Goal: Book appointment/travel/reservation

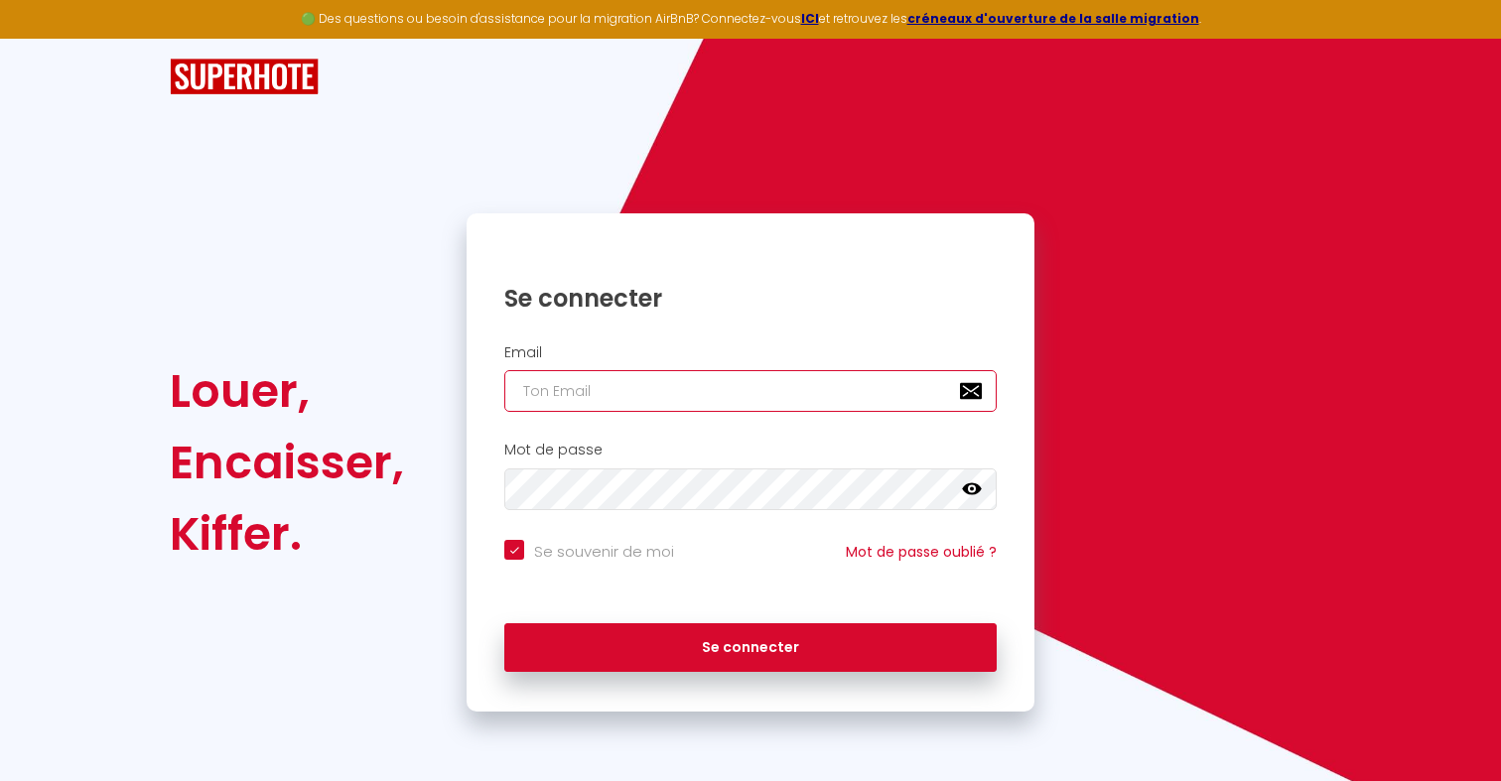
type input "[EMAIL_ADDRESS][DOMAIN_NAME]"
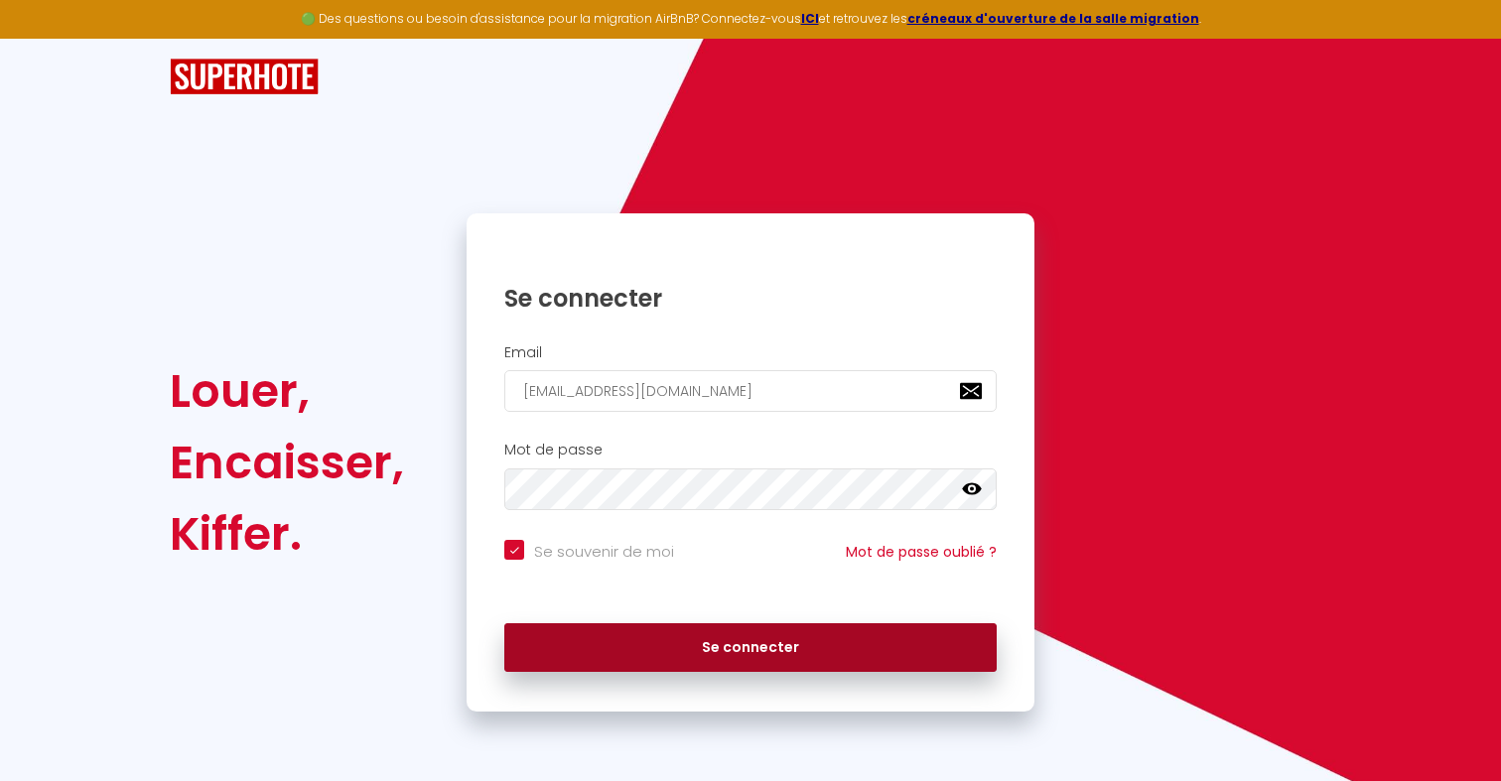
click at [670, 645] on button "Se connecter" at bounding box center [750, 648] width 492 height 50
checkbox input "true"
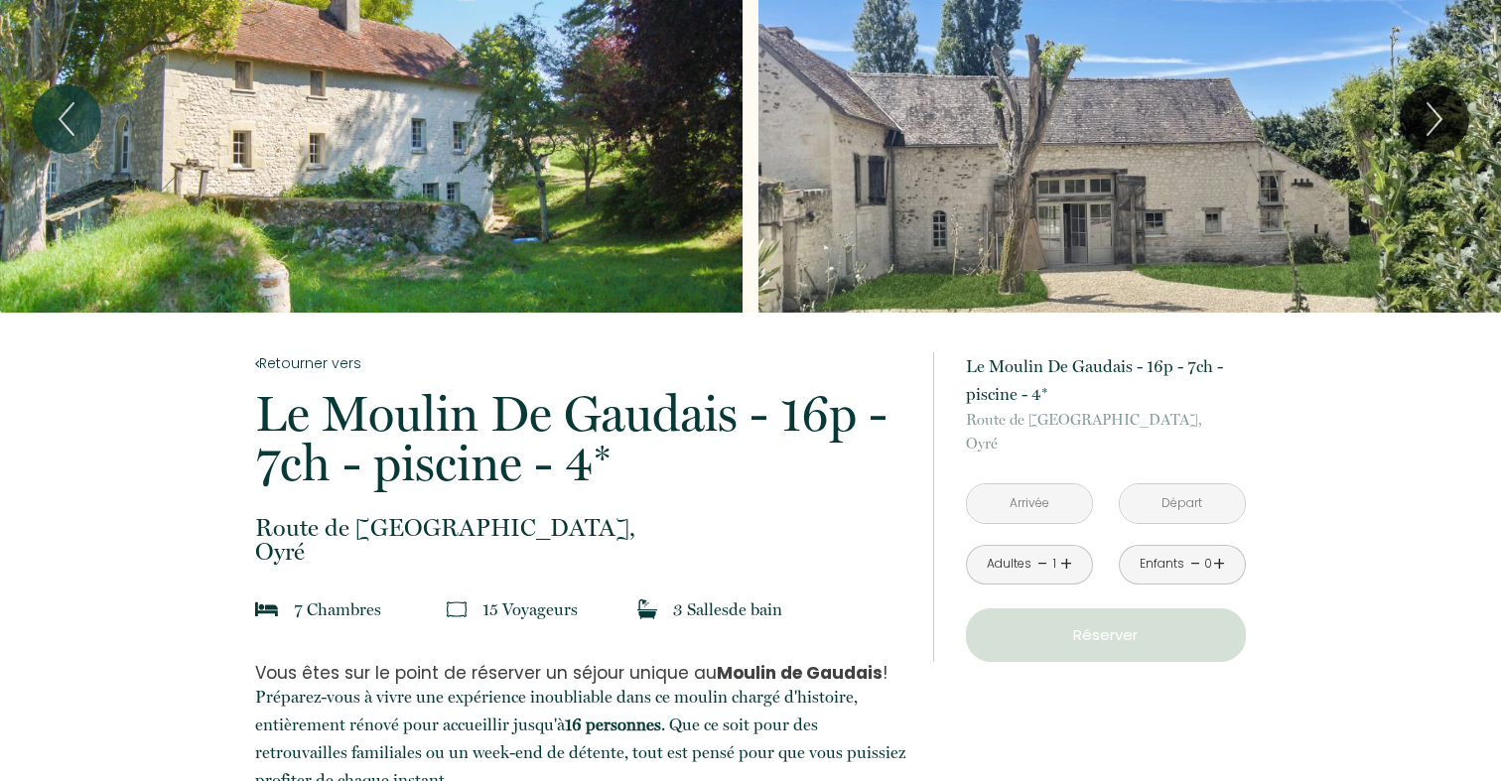
scroll to position [75, 0]
click at [992, 485] on input "text" at bounding box center [1029, 503] width 125 height 39
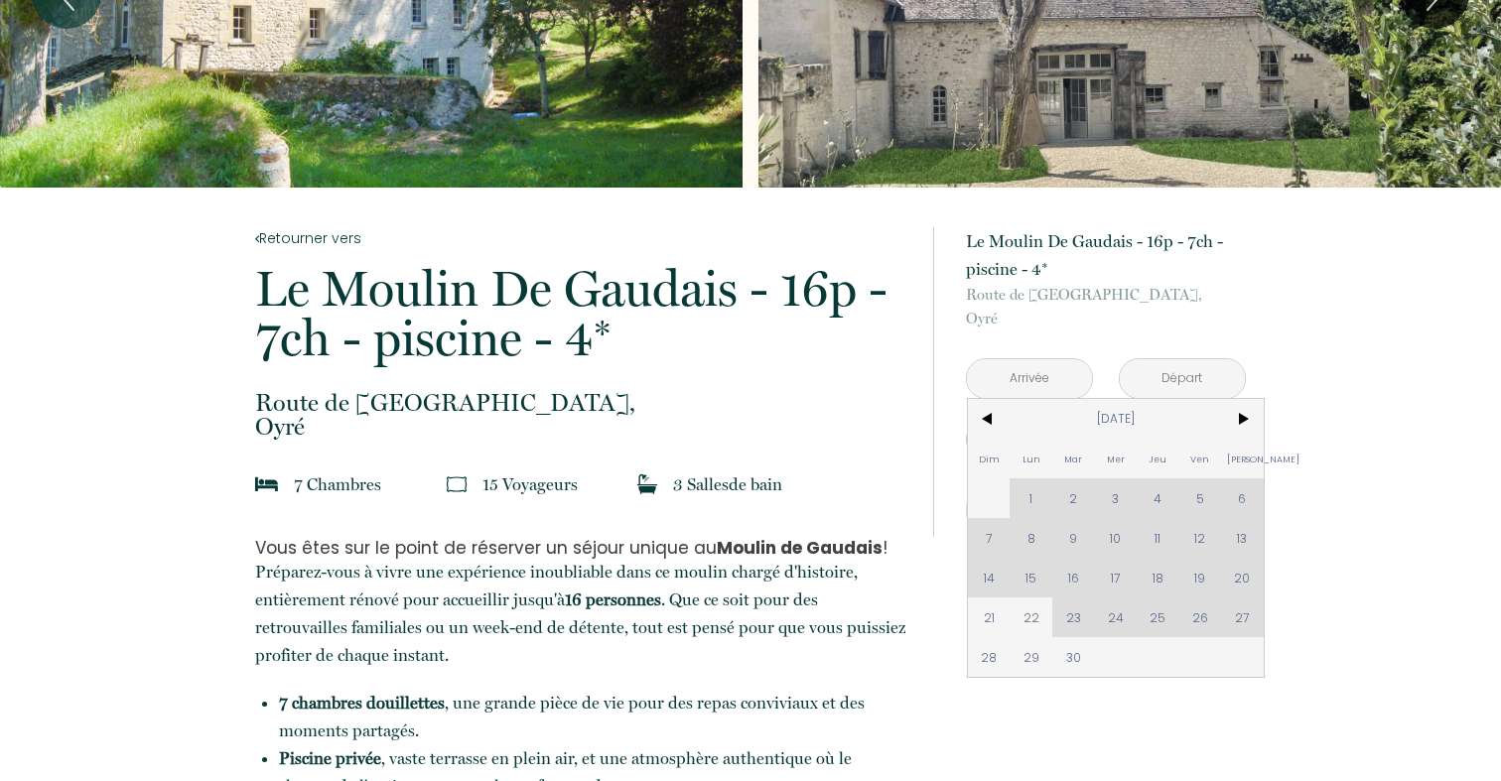
scroll to position [201, 0]
click at [1246, 415] on span ">" at bounding box center [1242, 419] width 43 height 40
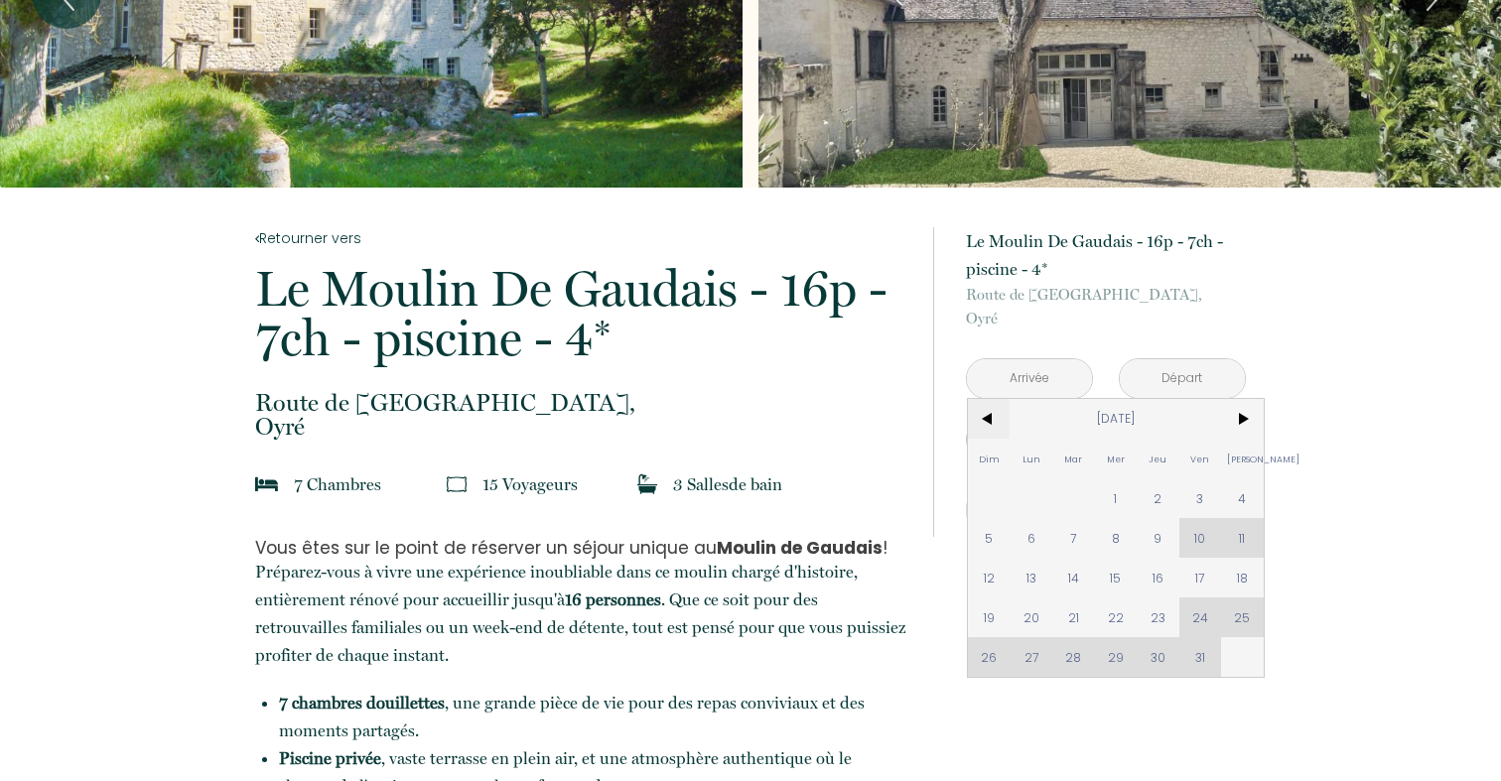
click at [985, 426] on span "<" at bounding box center [989, 419] width 43 height 40
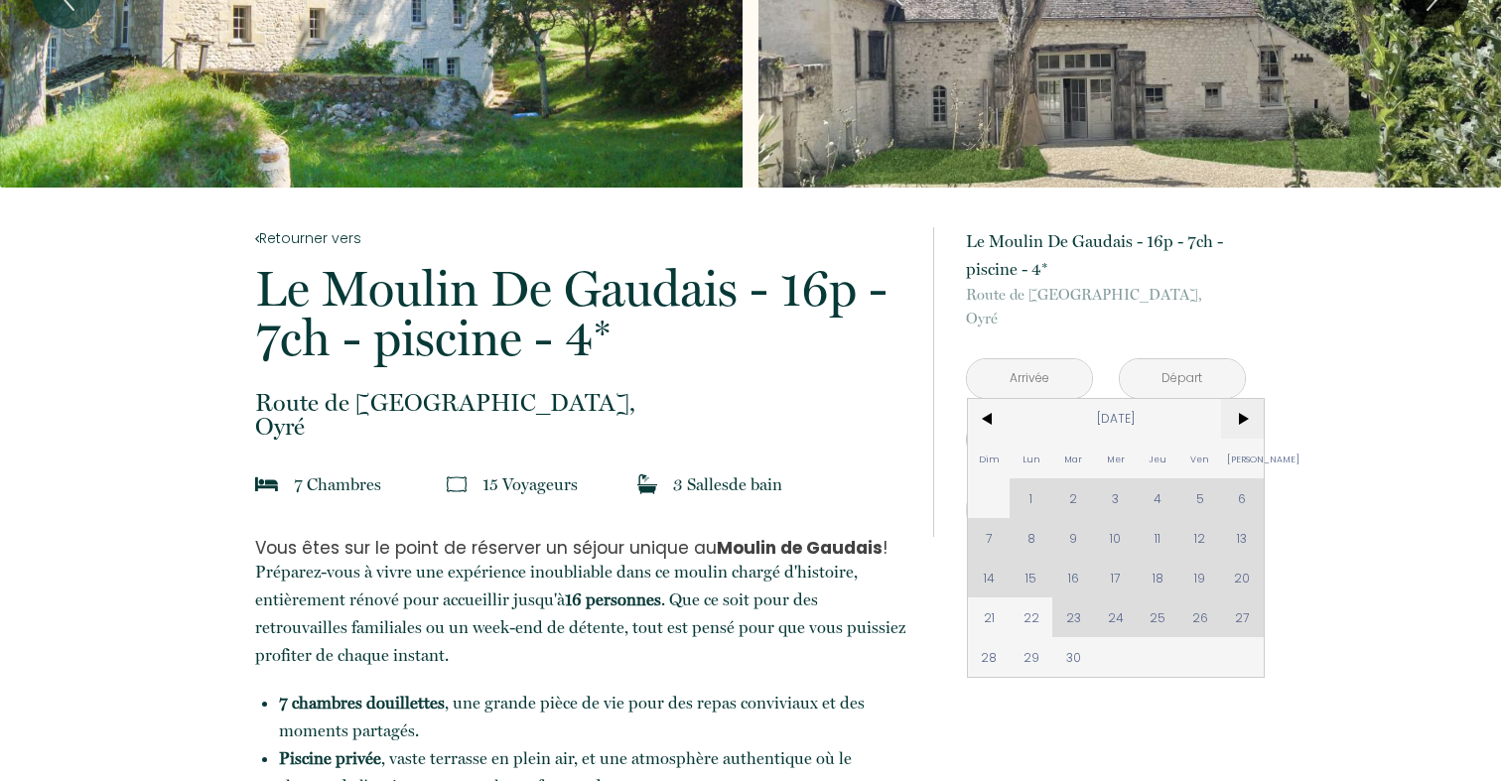
click at [1244, 420] on span ">" at bounding box center [1242, 419] width 43 height 40
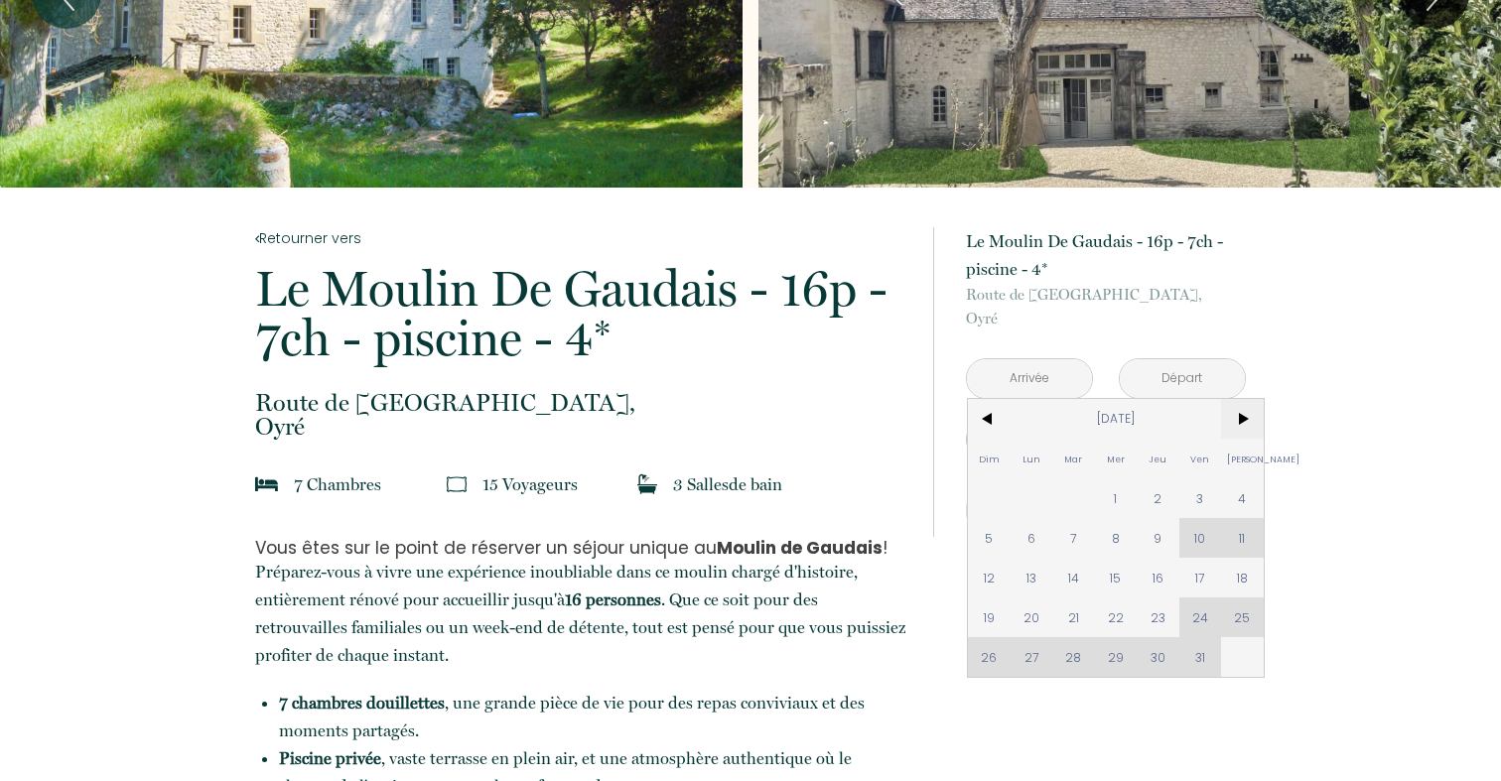
click at [1244, 420] on span ">" at bounding box center [1242, 419] width 43 height 40
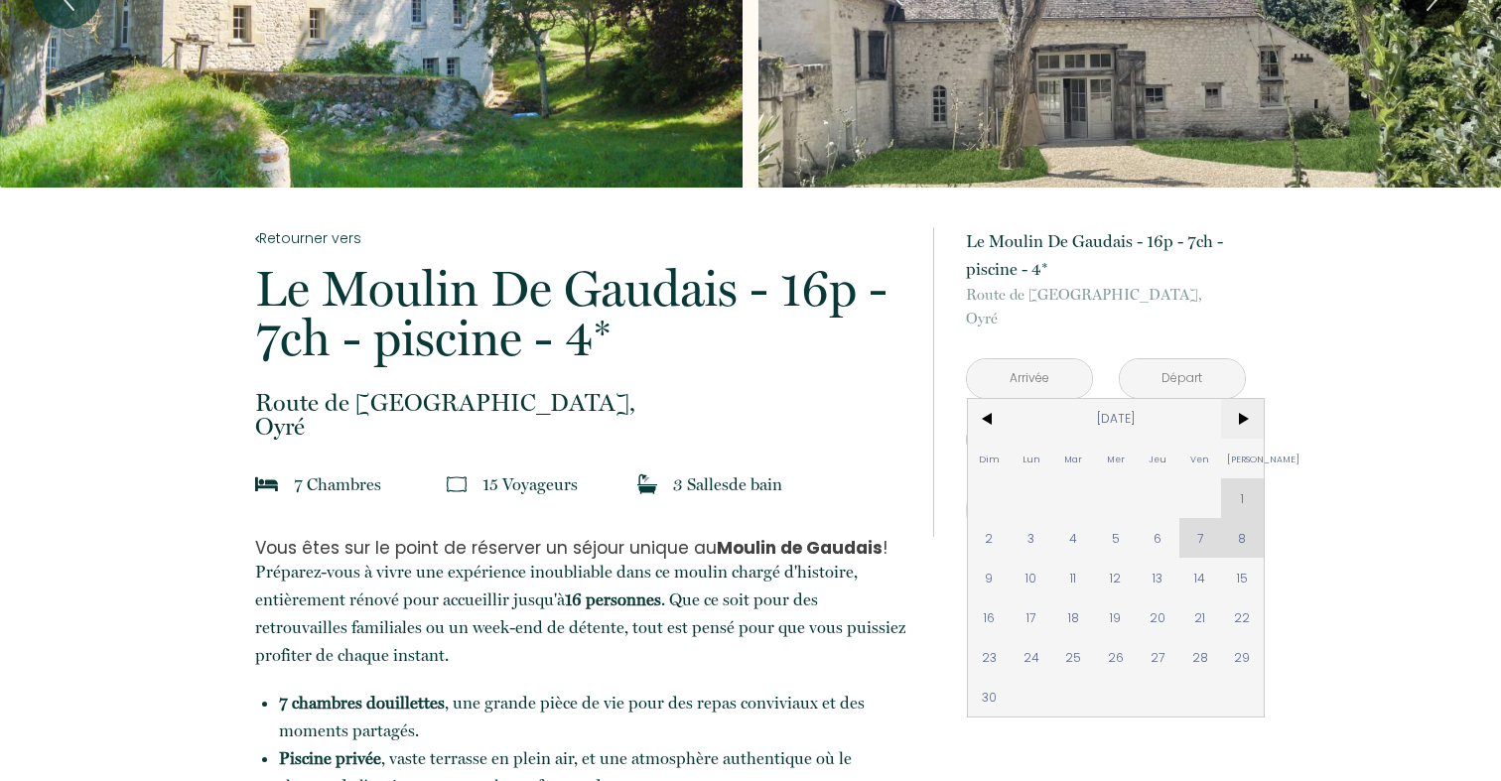
click at [1244, 420] on span ">" at bounding box center [1242, 419] width 43 height 40
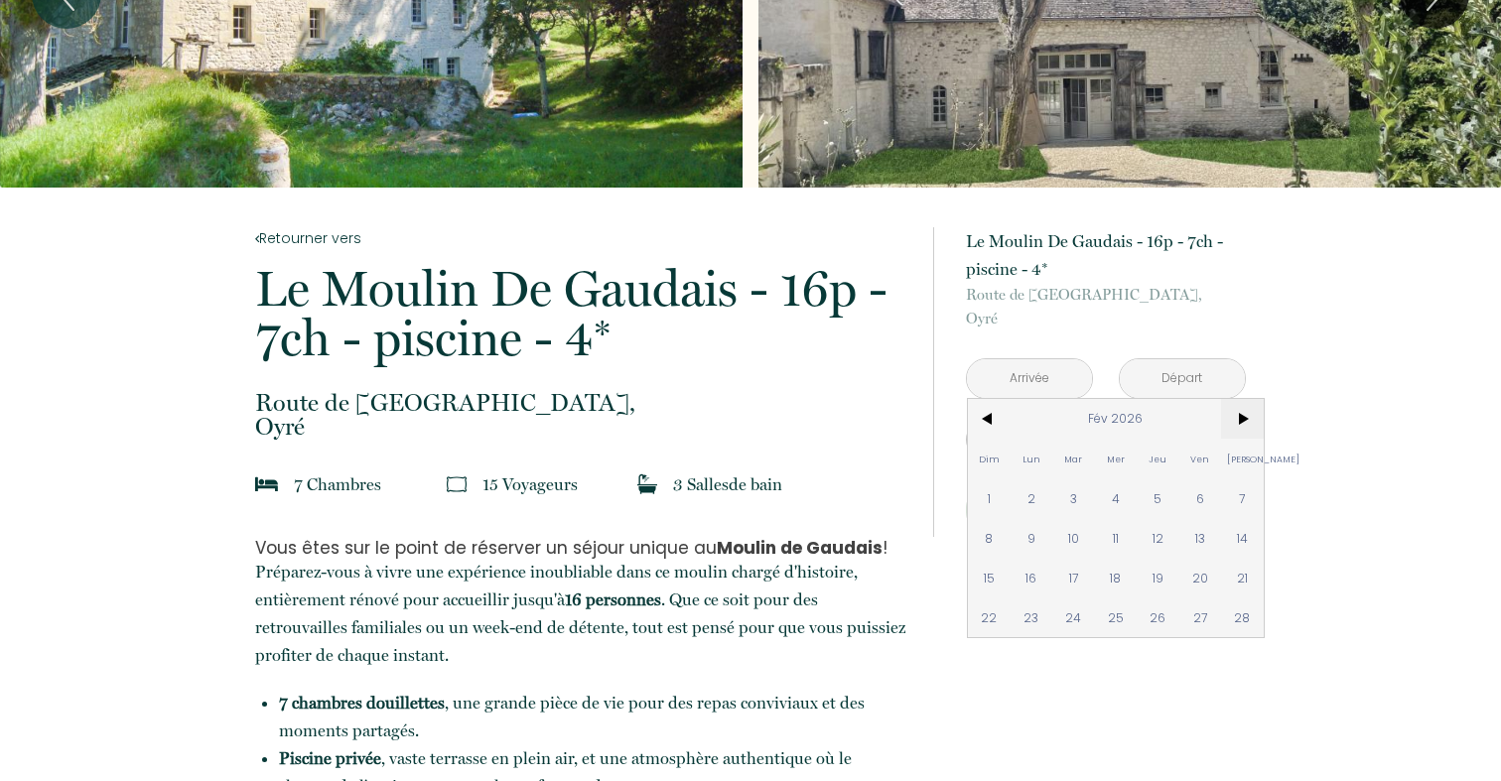
click at [1244, 420] on span ">" at bounding box center [1242, 419] width 43 height 40
click at [1253, 419] on span ">" at bounding box center [1242, 419] width 43 height 40
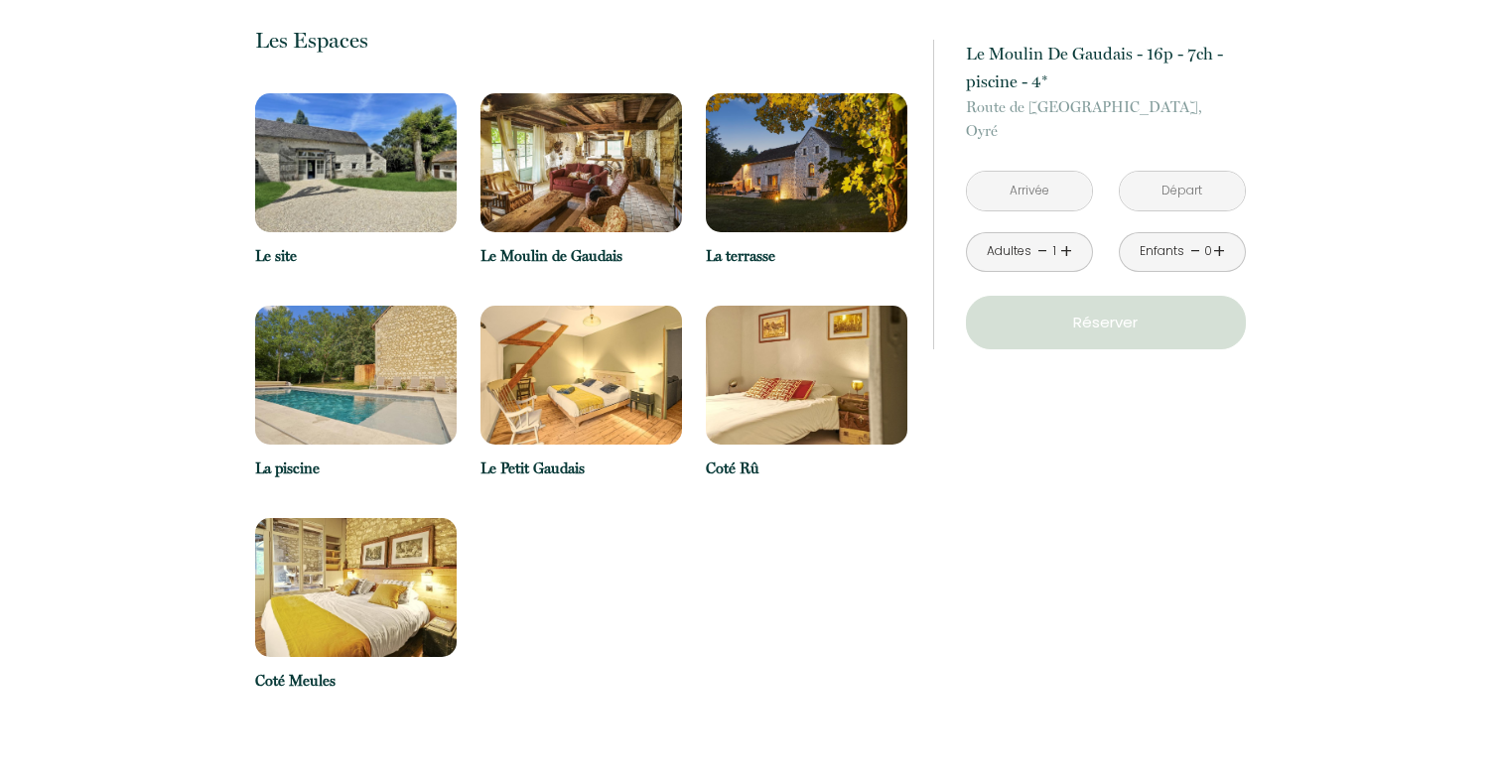
scroll to position [1160, 0]
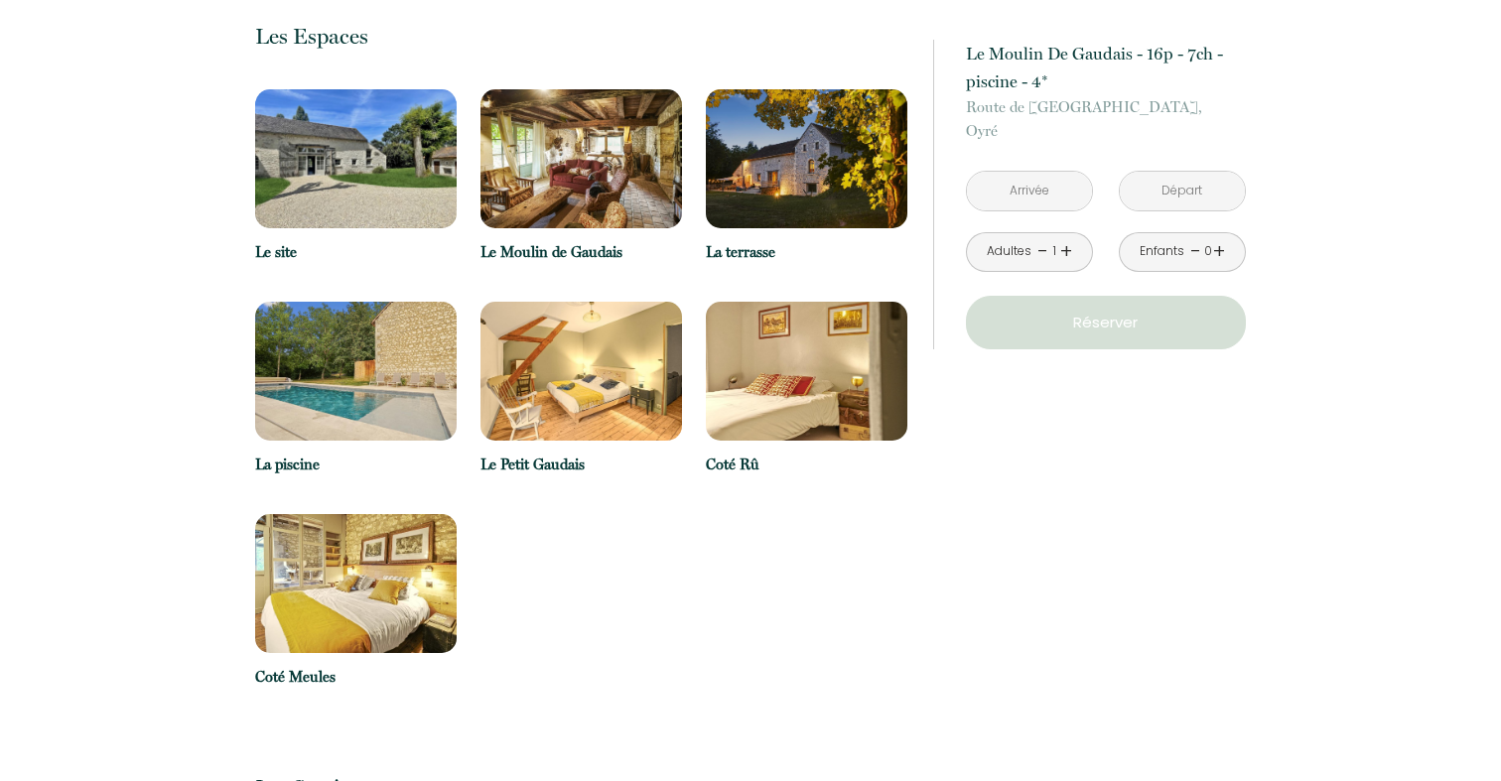
click at [1051, 192] on input "text" at bounding box center [1029, 191] width 125 height 39
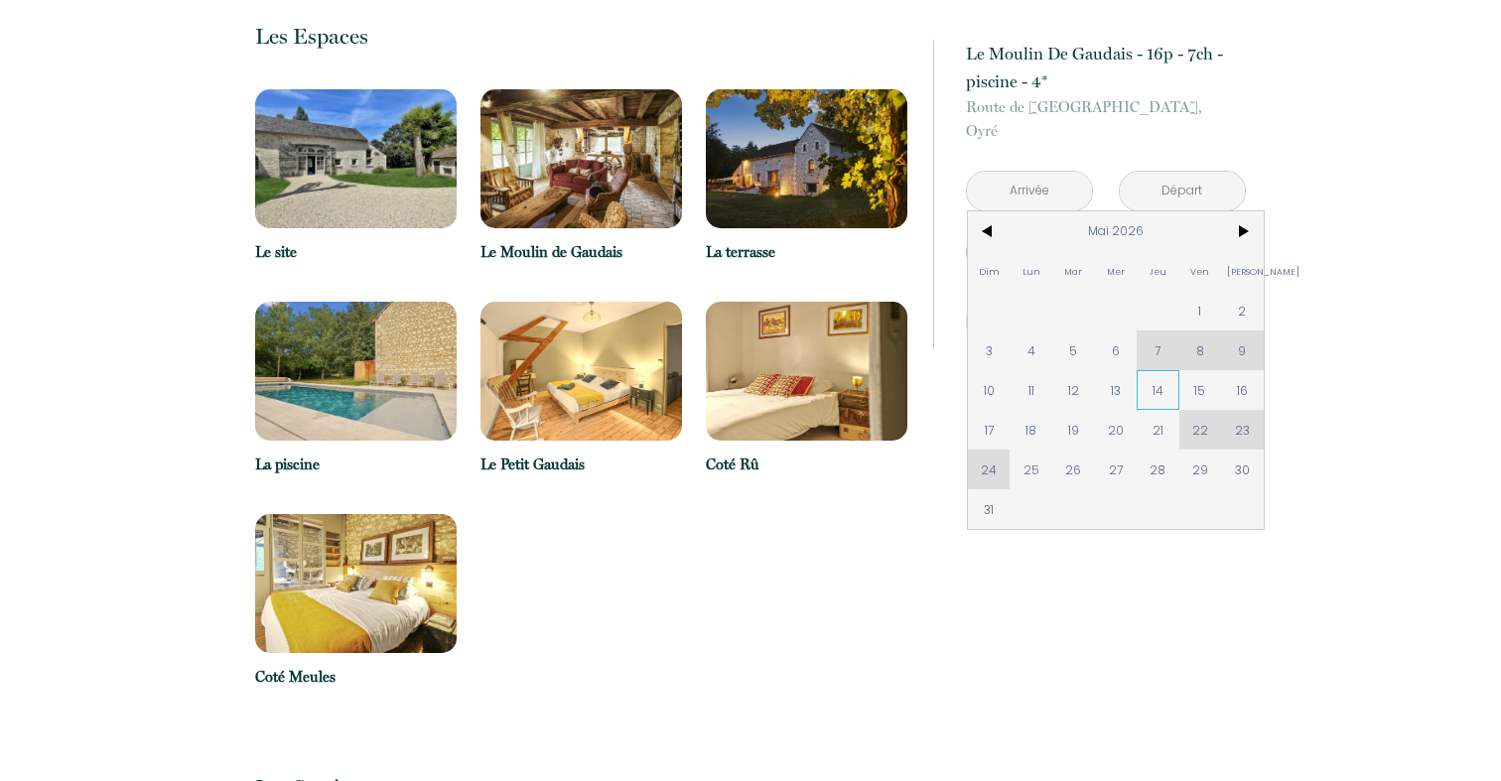
click at [1149, 397] on span "14" at bounding box center [1158, 390] width 43 height 40
type input "Jeu 14 Mai 2026"
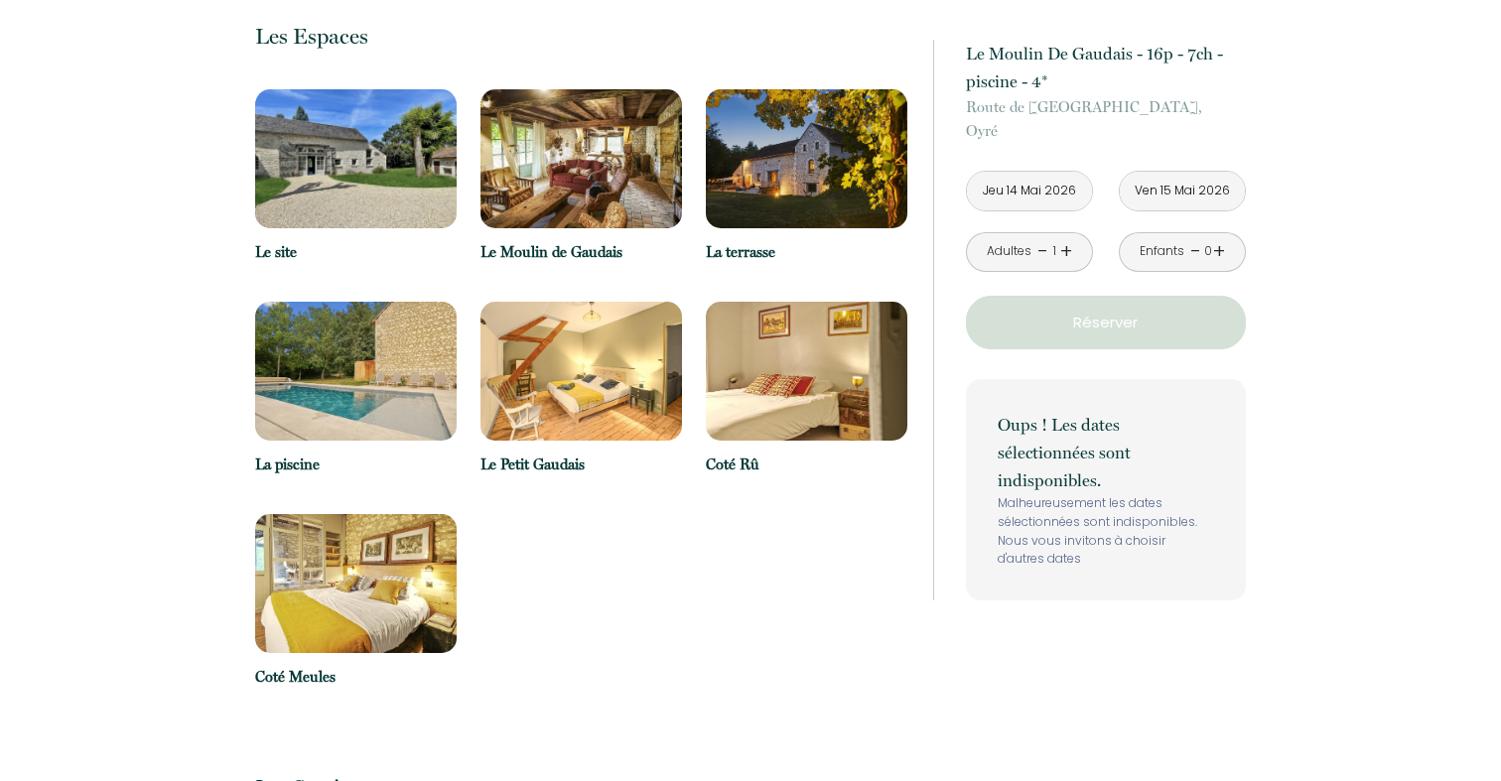
click at [993, 435] on div "Oups ! Les dates sélectionnées sont indisponibles. Malheureusement les dates sé…" at bounding box center [1106, 489] width 280 height 221
click at [1195, 201] on input "Ven 15 Mai 2026" at bounding box center [1182, 191] width 125 height 39
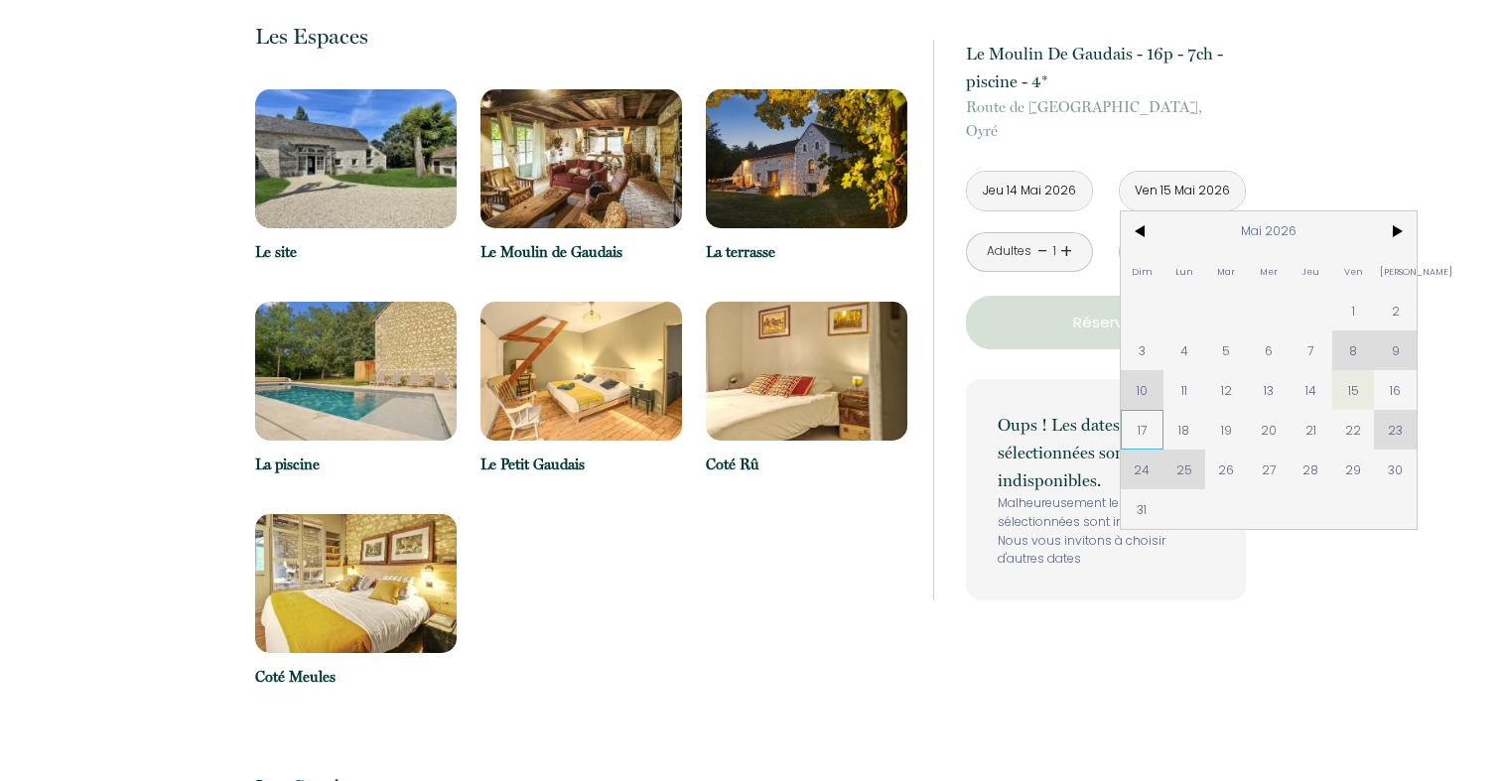
click at [1134, 425] on span "17" at bounding box center [1142, 430] width 43 height 40
type input "Dim 17 Mai 2026"
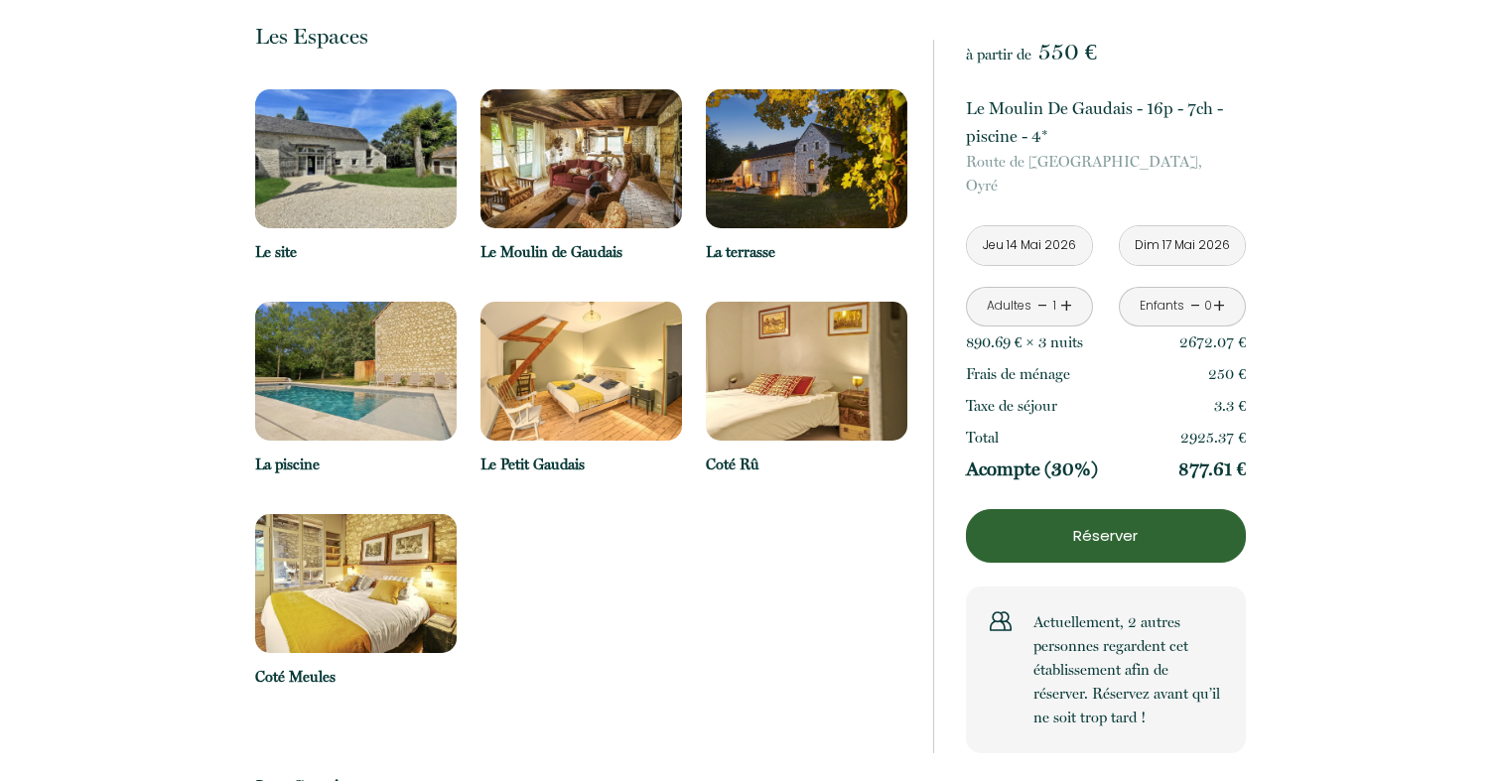
click at [1068, 304] on link "+" at bounding box center [1066, 306] width 12 height 31
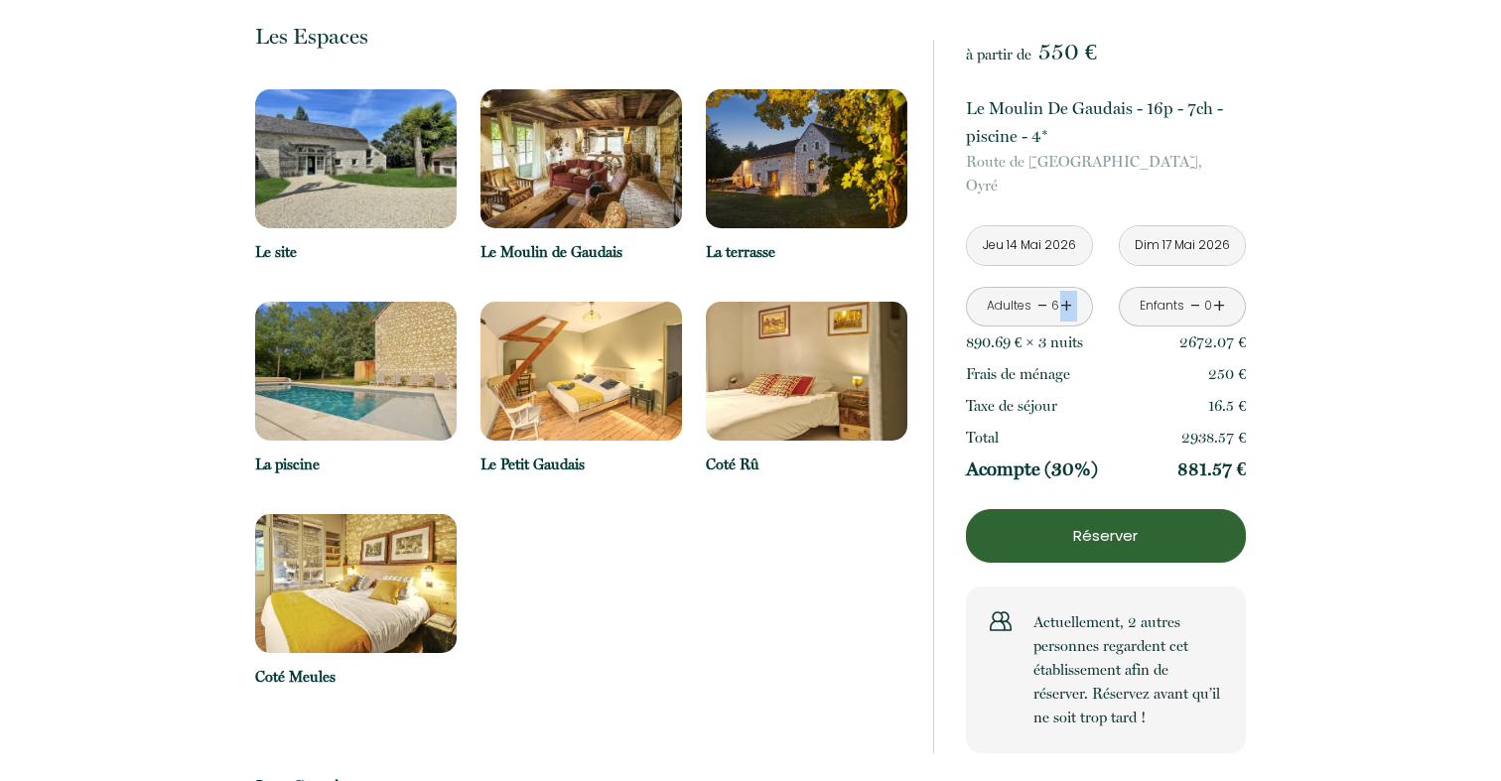
click at [1068, 304] on link "+" at bounding box center [1066, 306] width 12 height 31
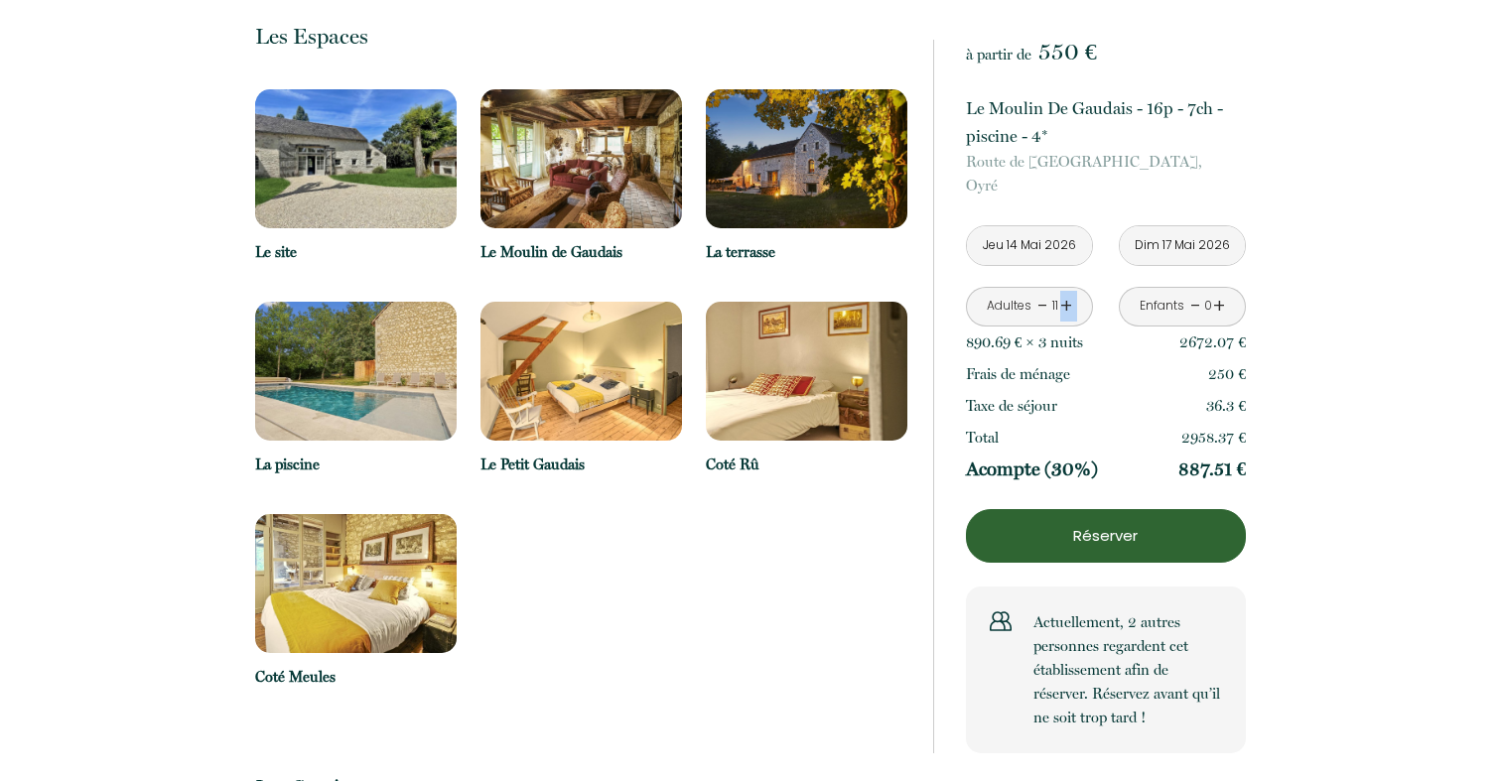
click at [1068, 304] on link "+" at bounding box center [1066, 306] width 12 height 31
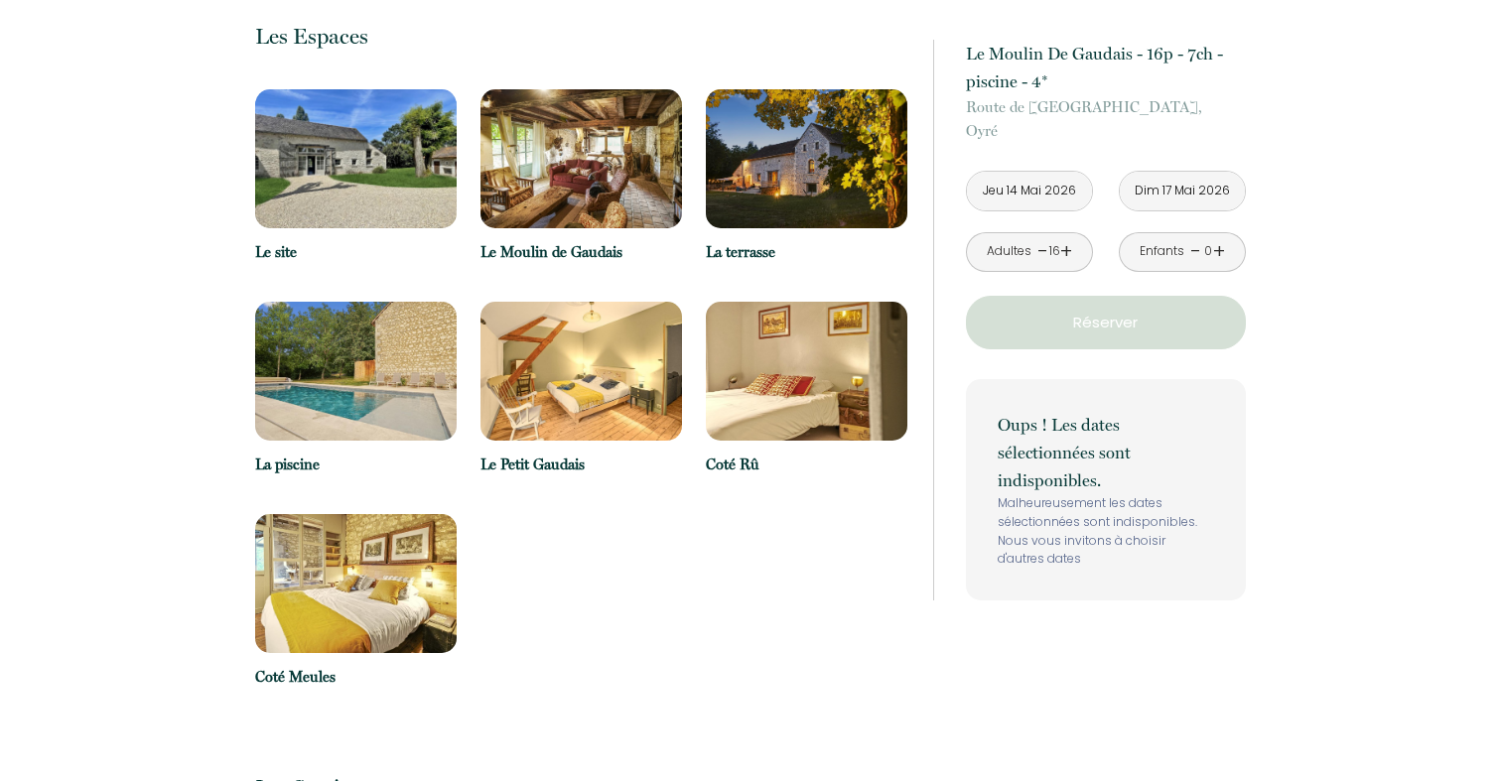
click at [1040, 254] on link "-" at bounding box center [1042, 251] width 11 height 31
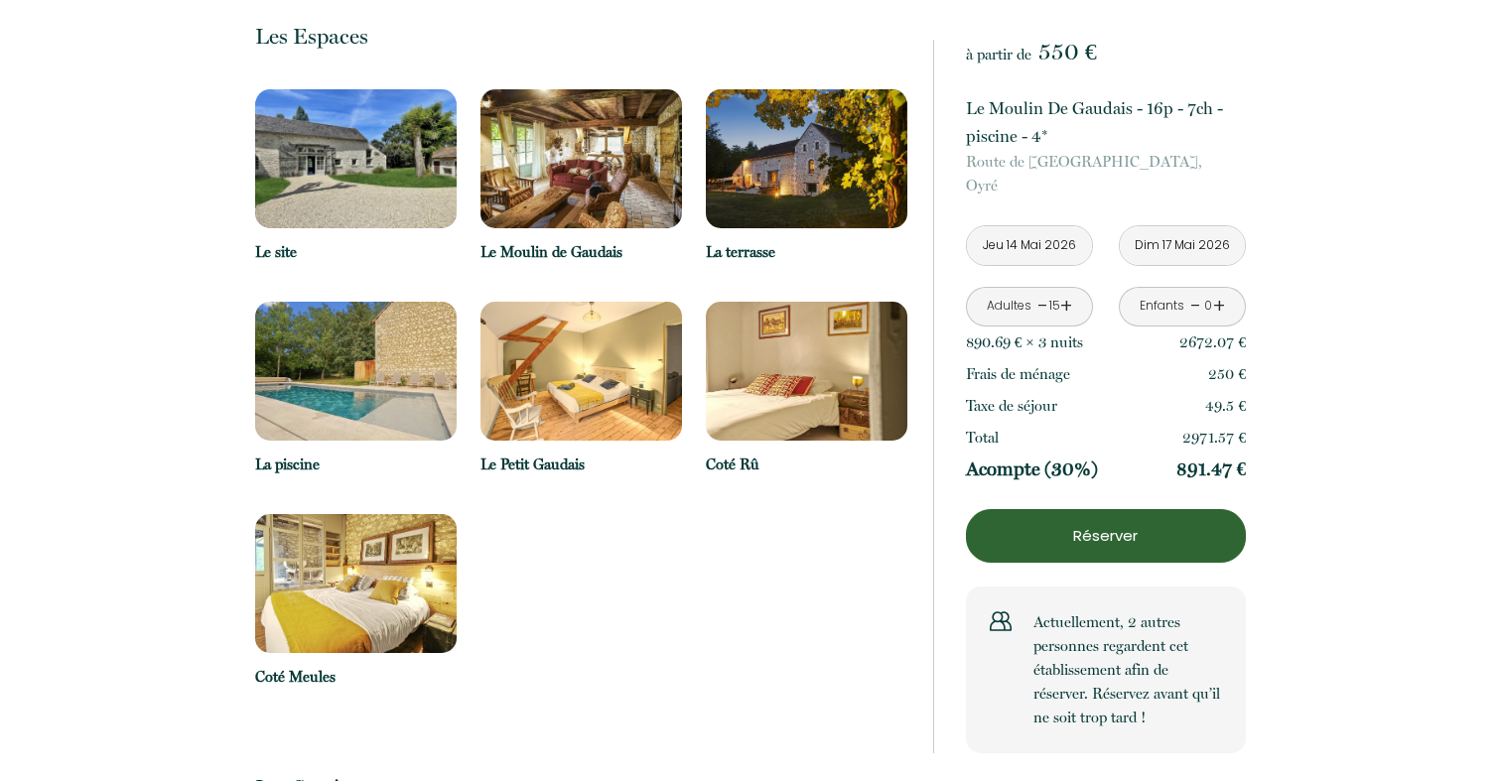
click at [1169, 240] on input "Dim 17 Mai 2026" at bounding box center [1182, 245] width 125 height 39
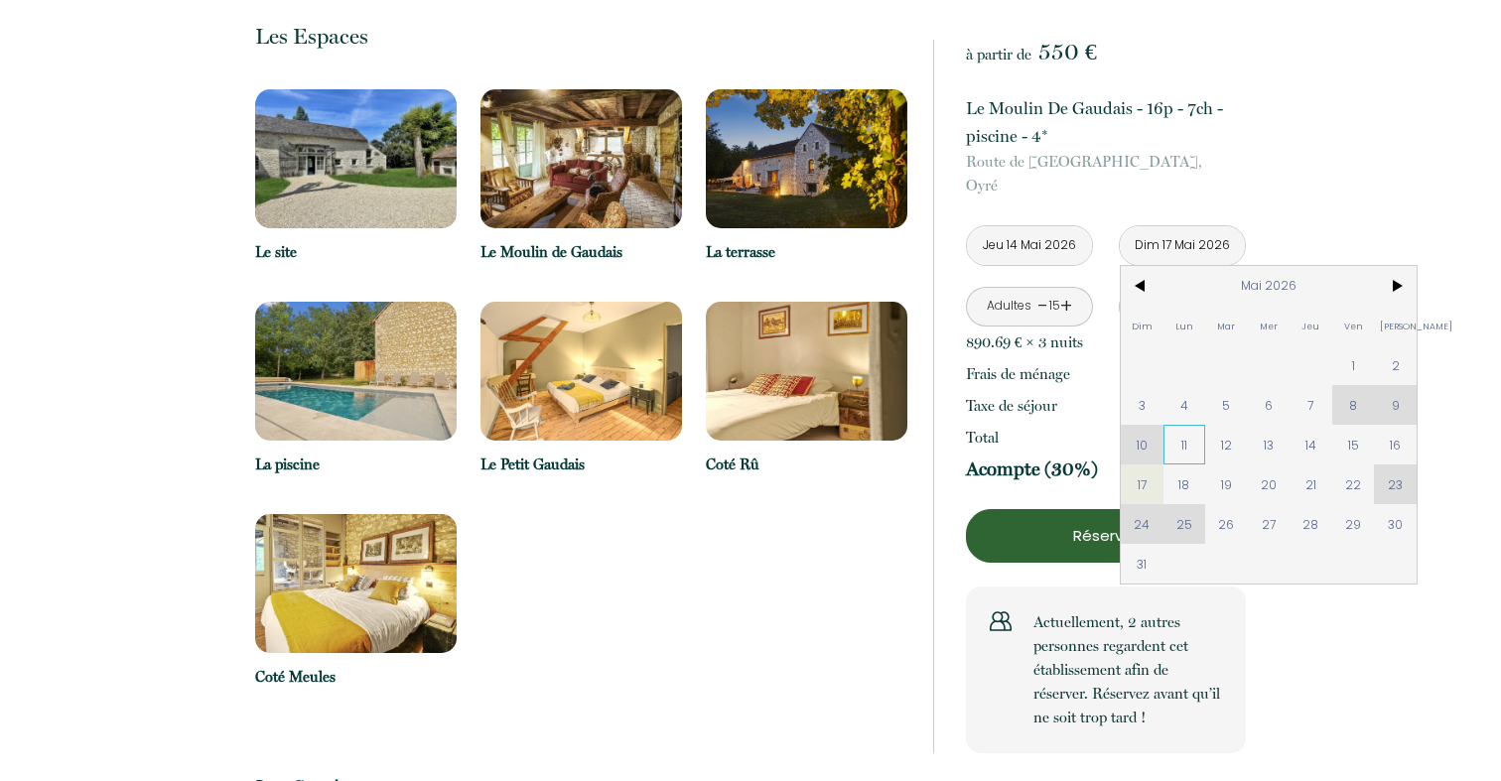
click at [1182, 452] on span "11" at bounding box center [1184, 445] width 43 height 40
type input "Ven 08 Mai 2026"
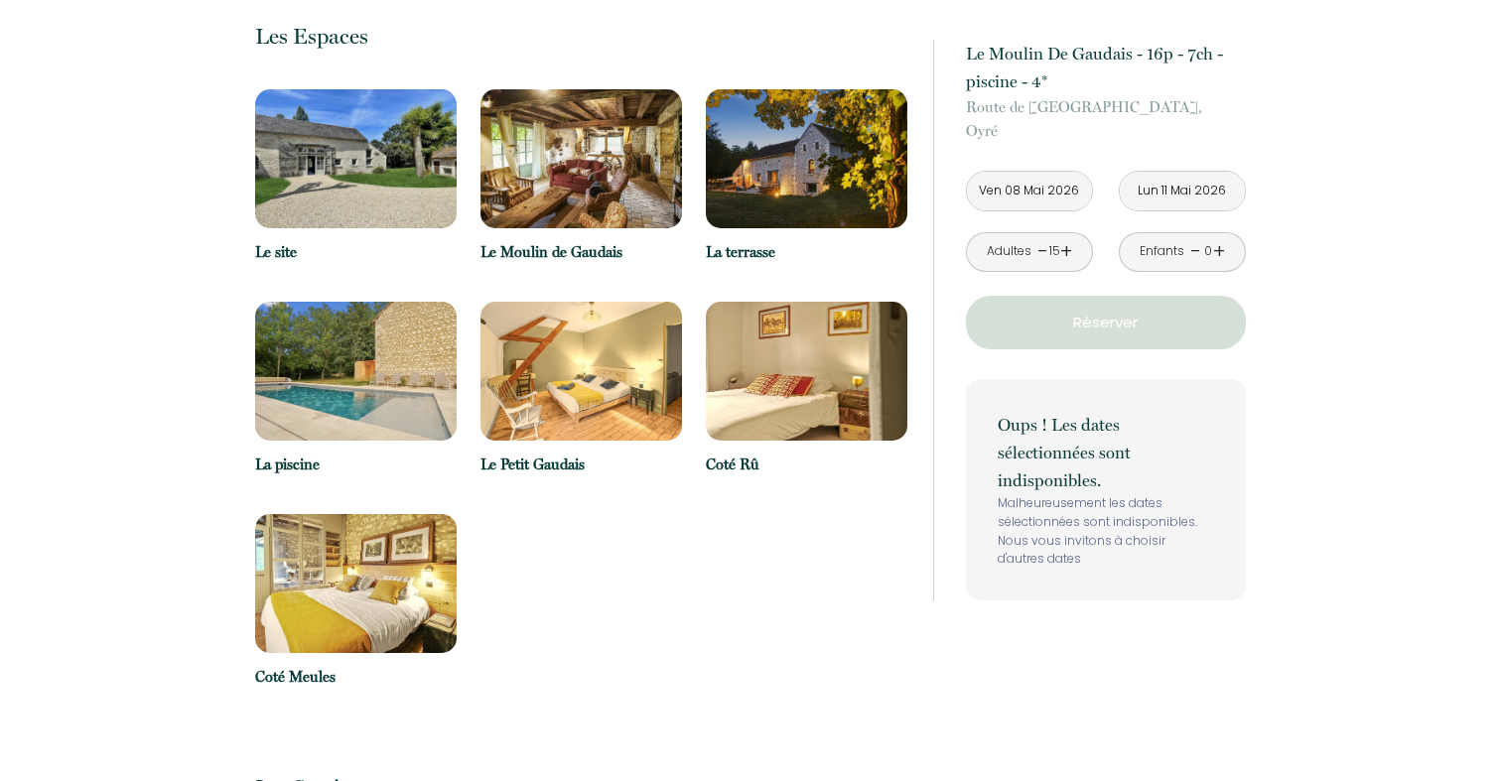
click at [1176, 184] on input "Lun 11 Mai 2026" at bounding box center [1182, 191] width 125 height 39
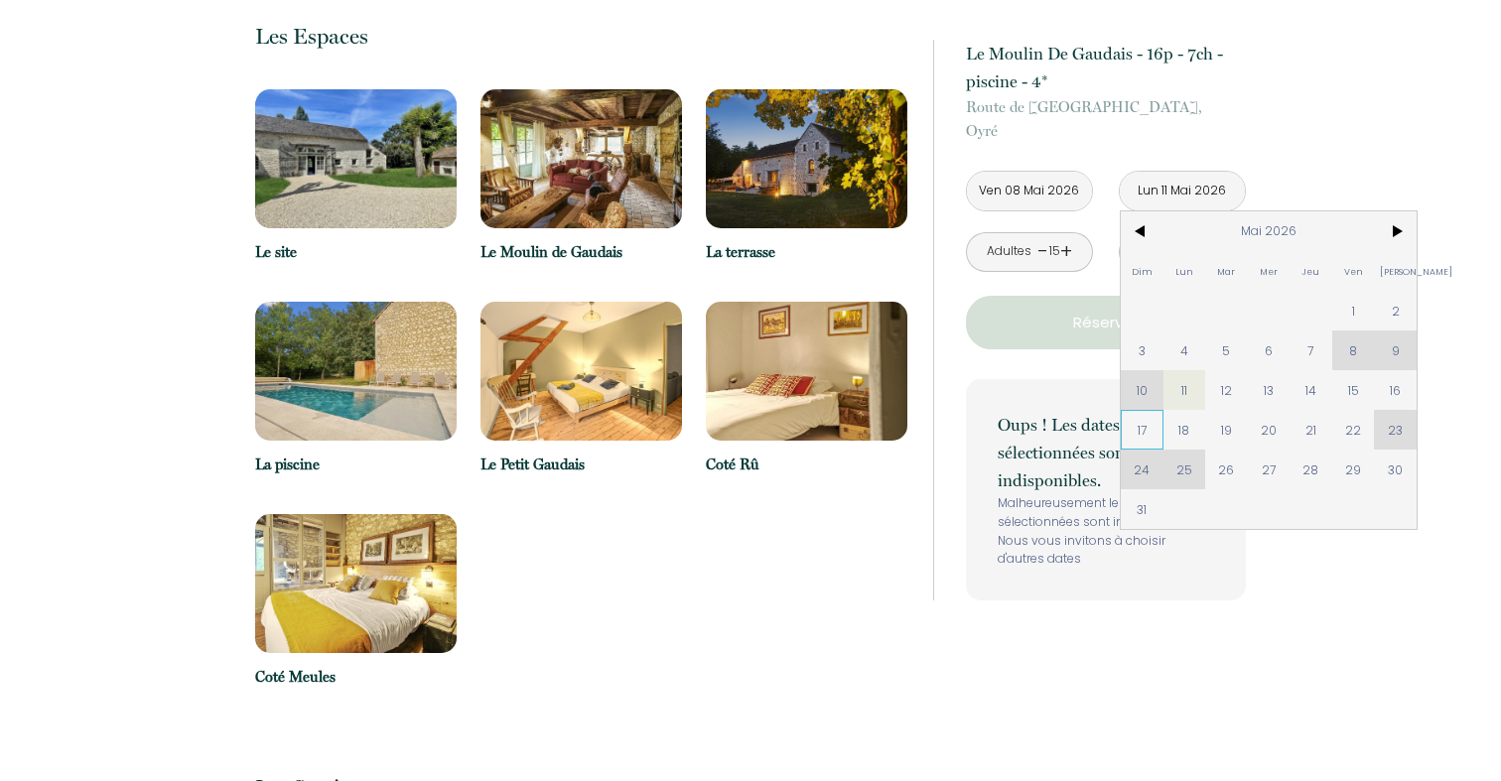
click at [1137, 431] on span "17" at bounding box center [1142, 430] width 43 height 40
type input "Dim 17 Mai 2026"
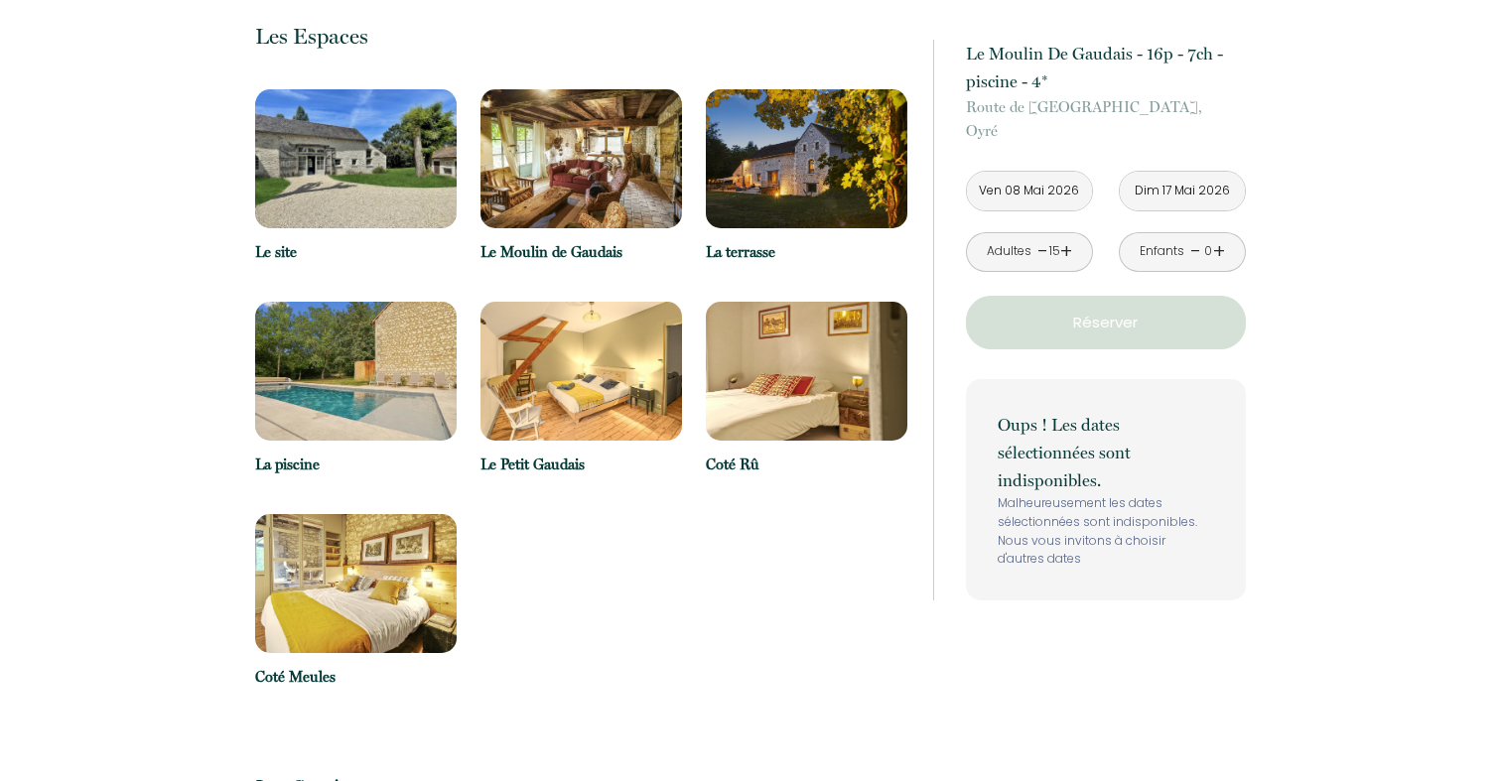
click at [1166, 185] on input "Dim 17 Mai 2026" at bounding box center [1182, 191] width 125 height 39
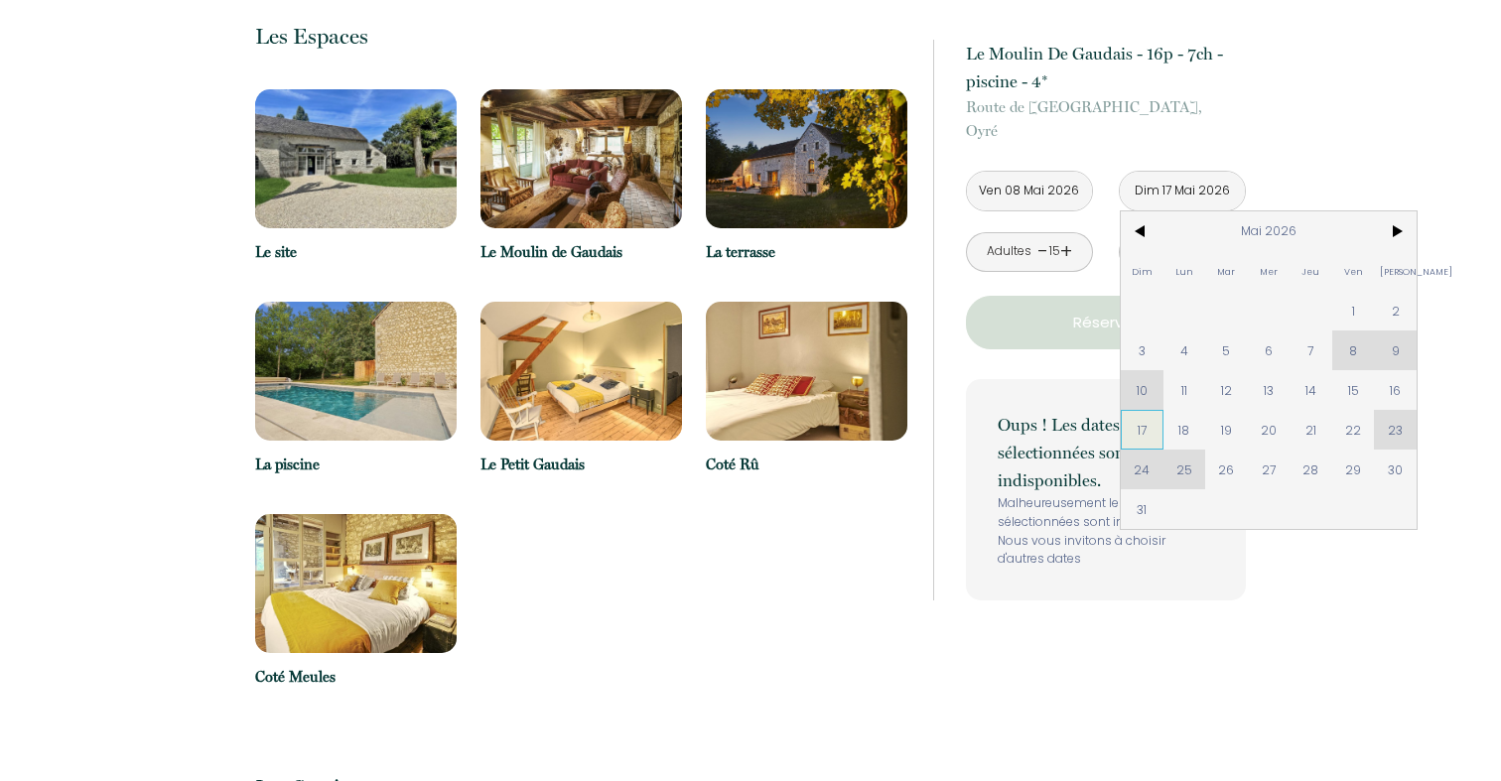
click at [1131, 431] on span "17" at bounding box center [1142, 430] width 43 height 40
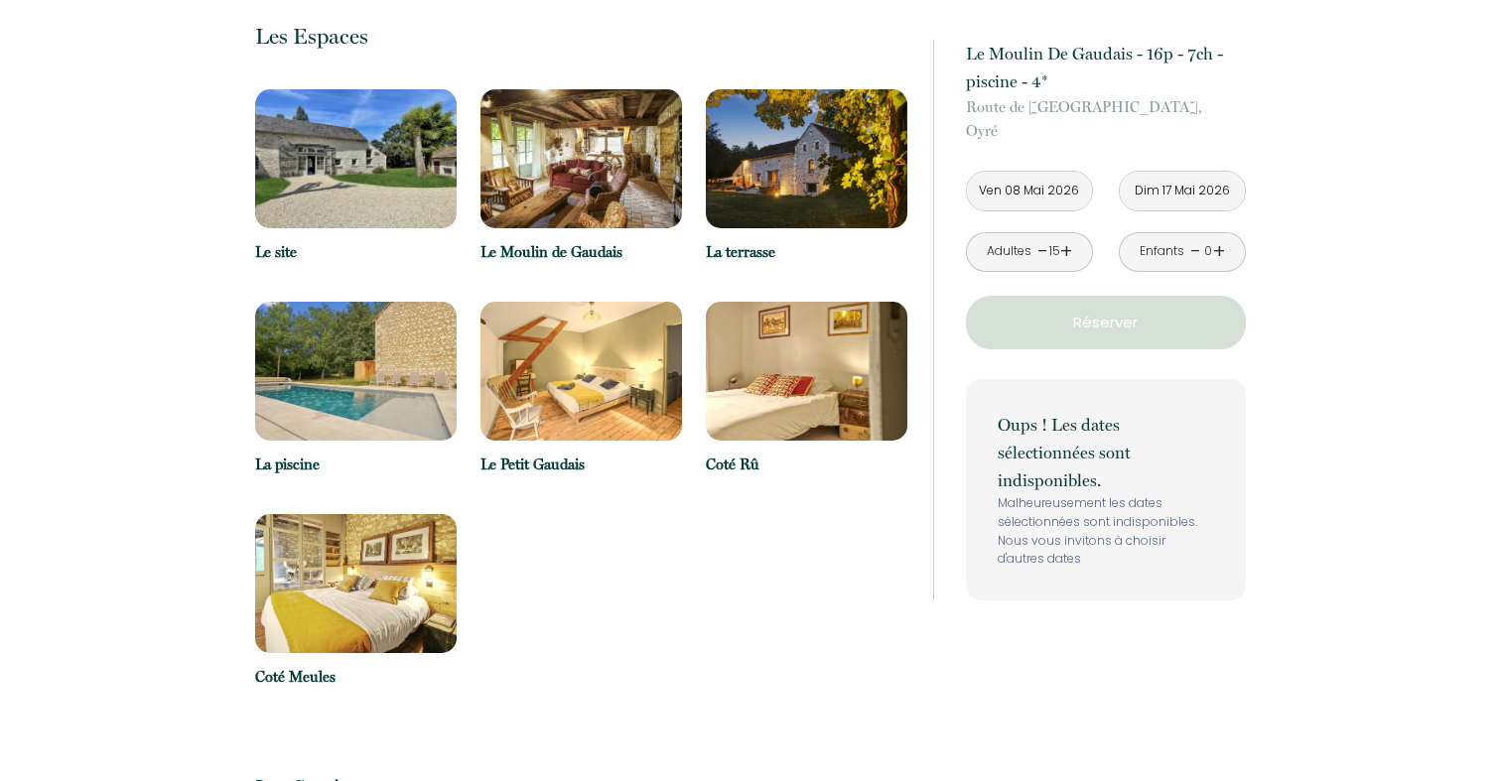
click at [1043, 252] on link "-" at bounding box center [1042, 251] width 11 height 31
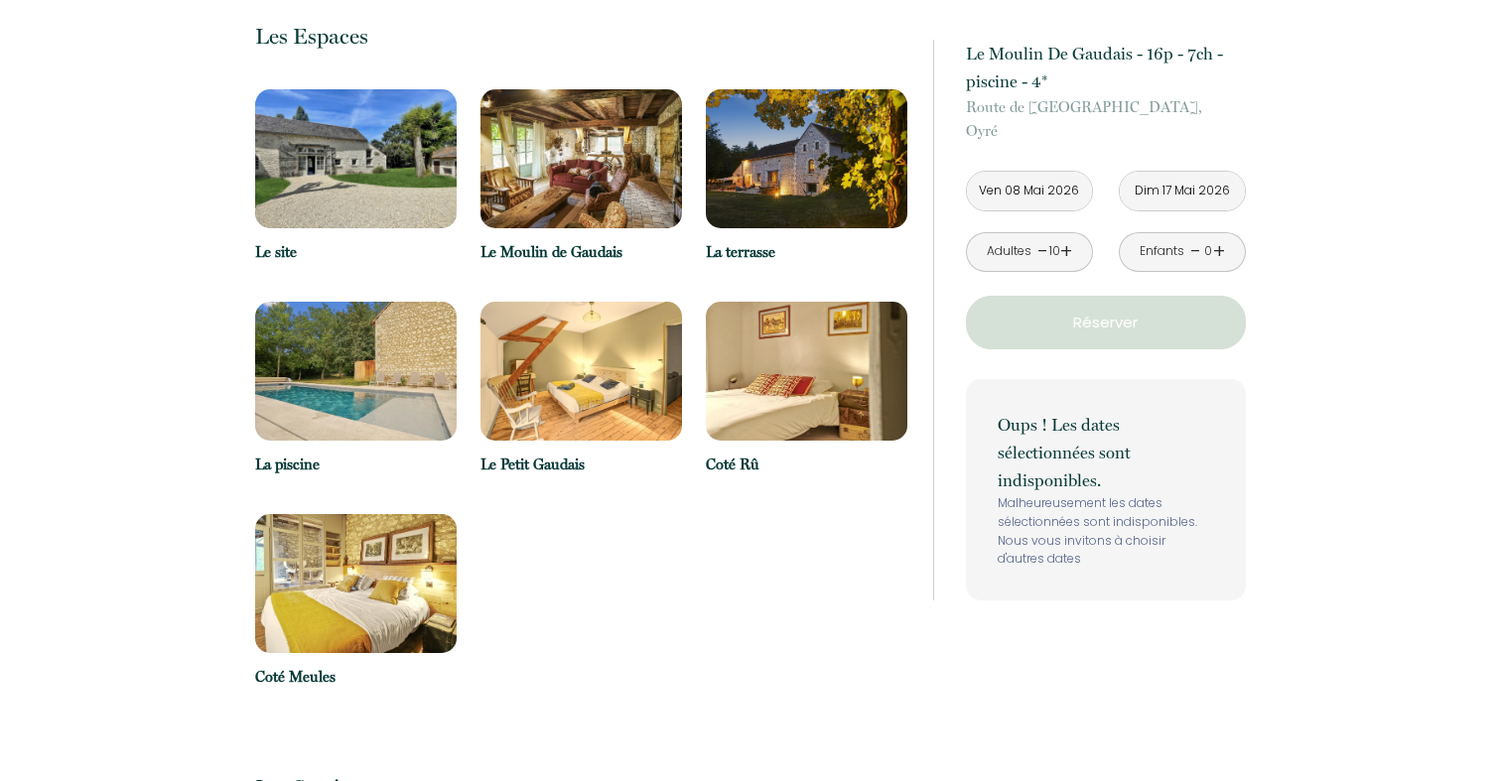
click at [1039, 189] on input "Ven 08 Mai 2026" at bounding box center [1029, 191] width 125 height 39
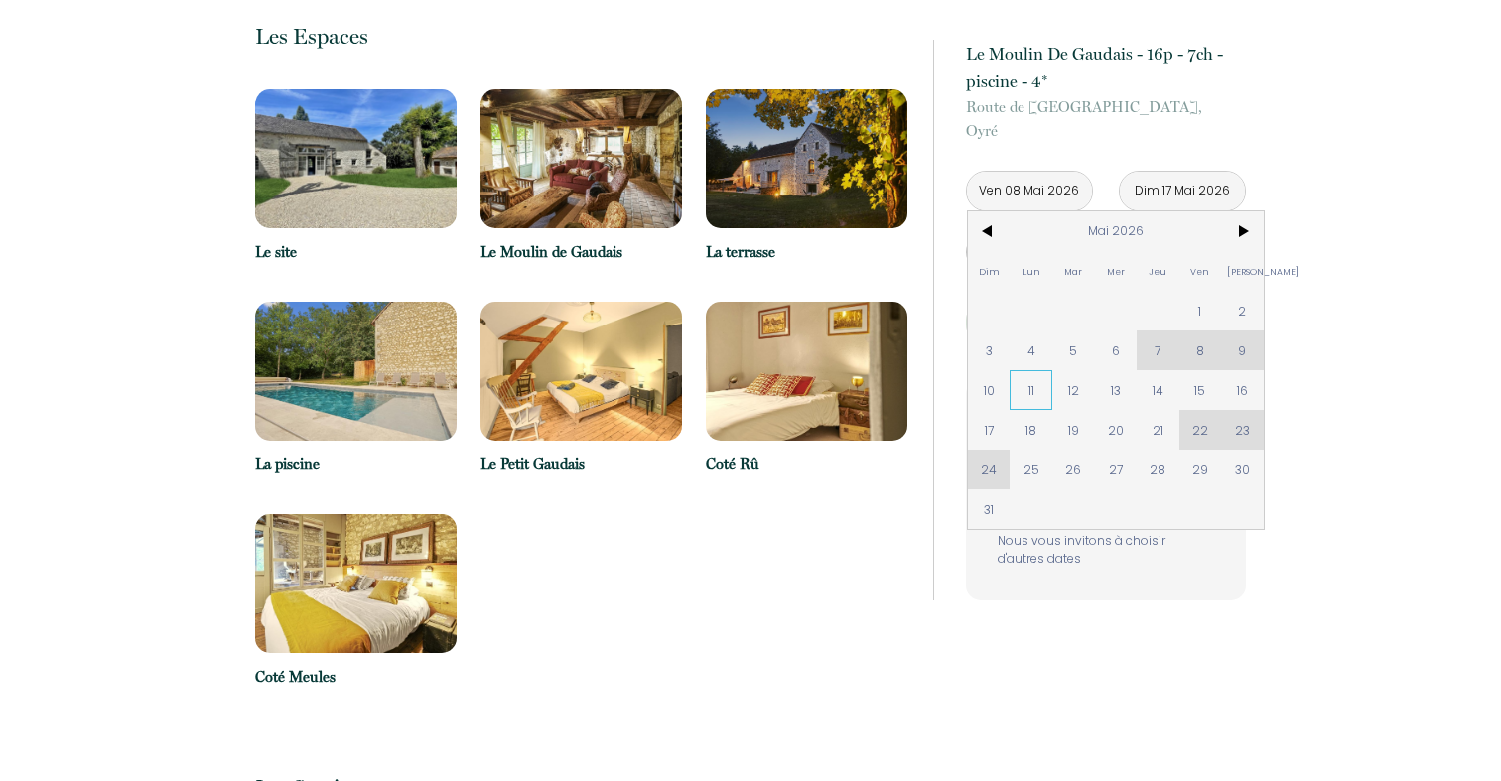
click at [1024, 387] on span "11" at bounding box center [1030, 390] width 43 height 40
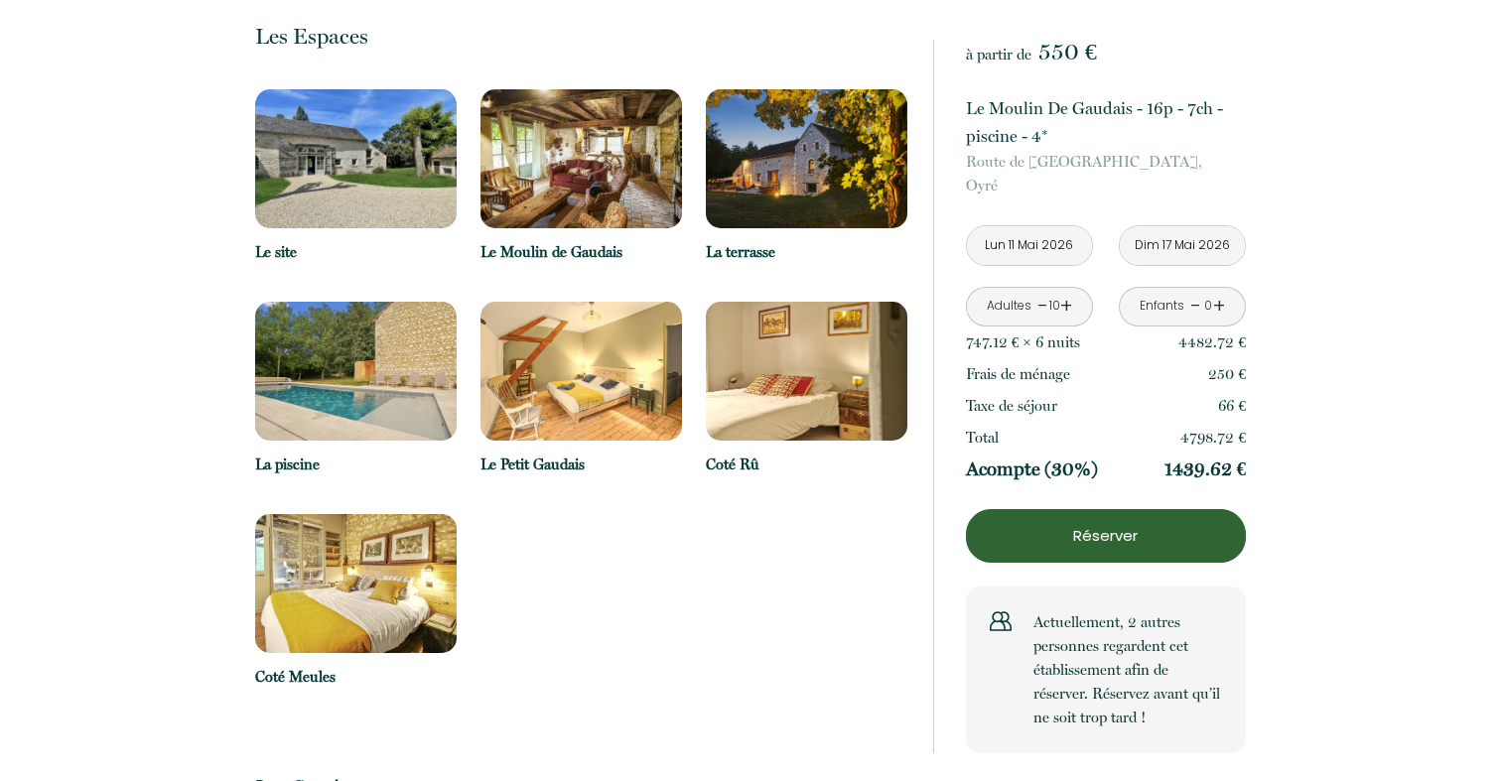
click at [1069, 306] on link "+" at bounding box center [1066, 306] width 12 height 31
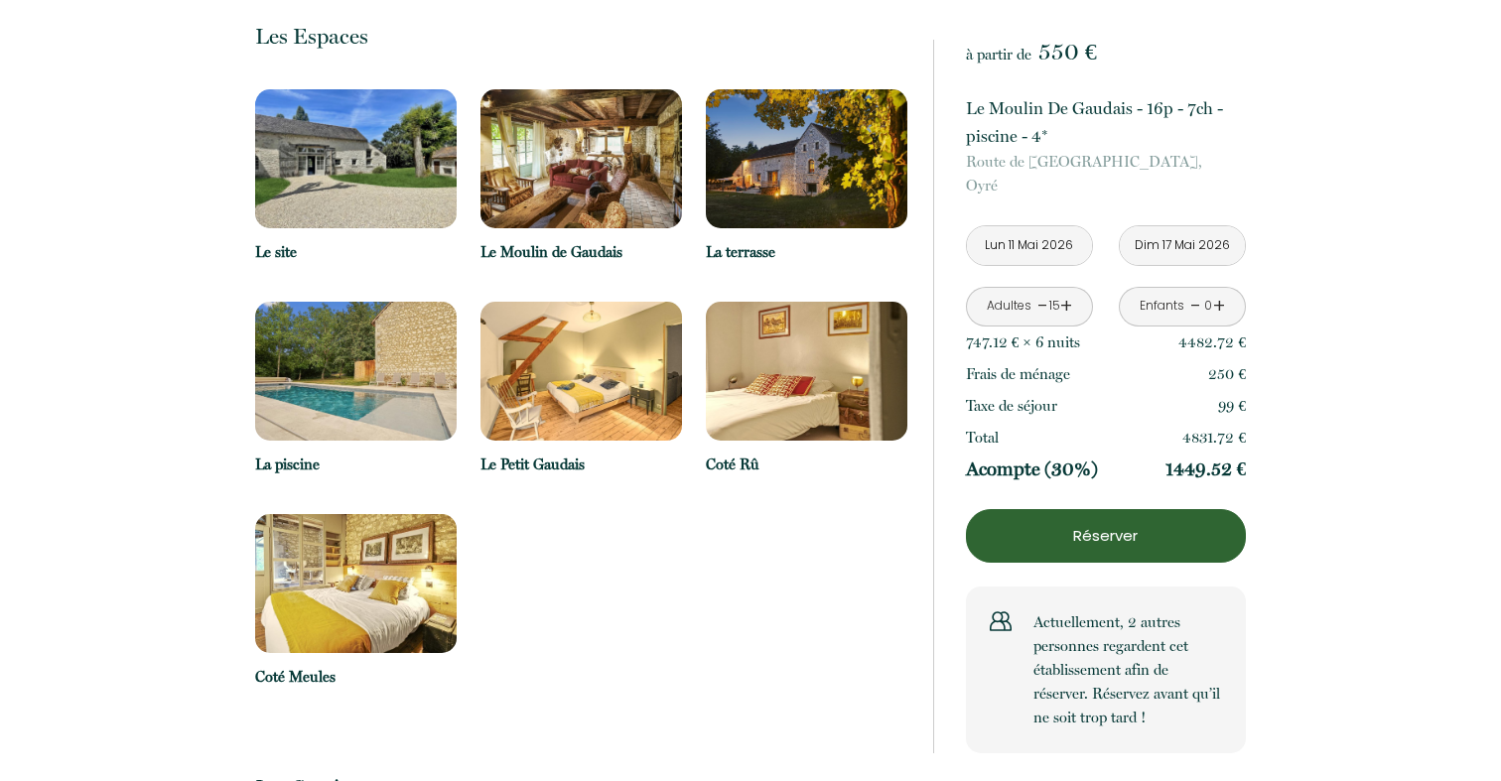
click at [1047, 242] on input "Lun 11 Mai 2026" at bounding box center [1029, 245] width 125 height 39
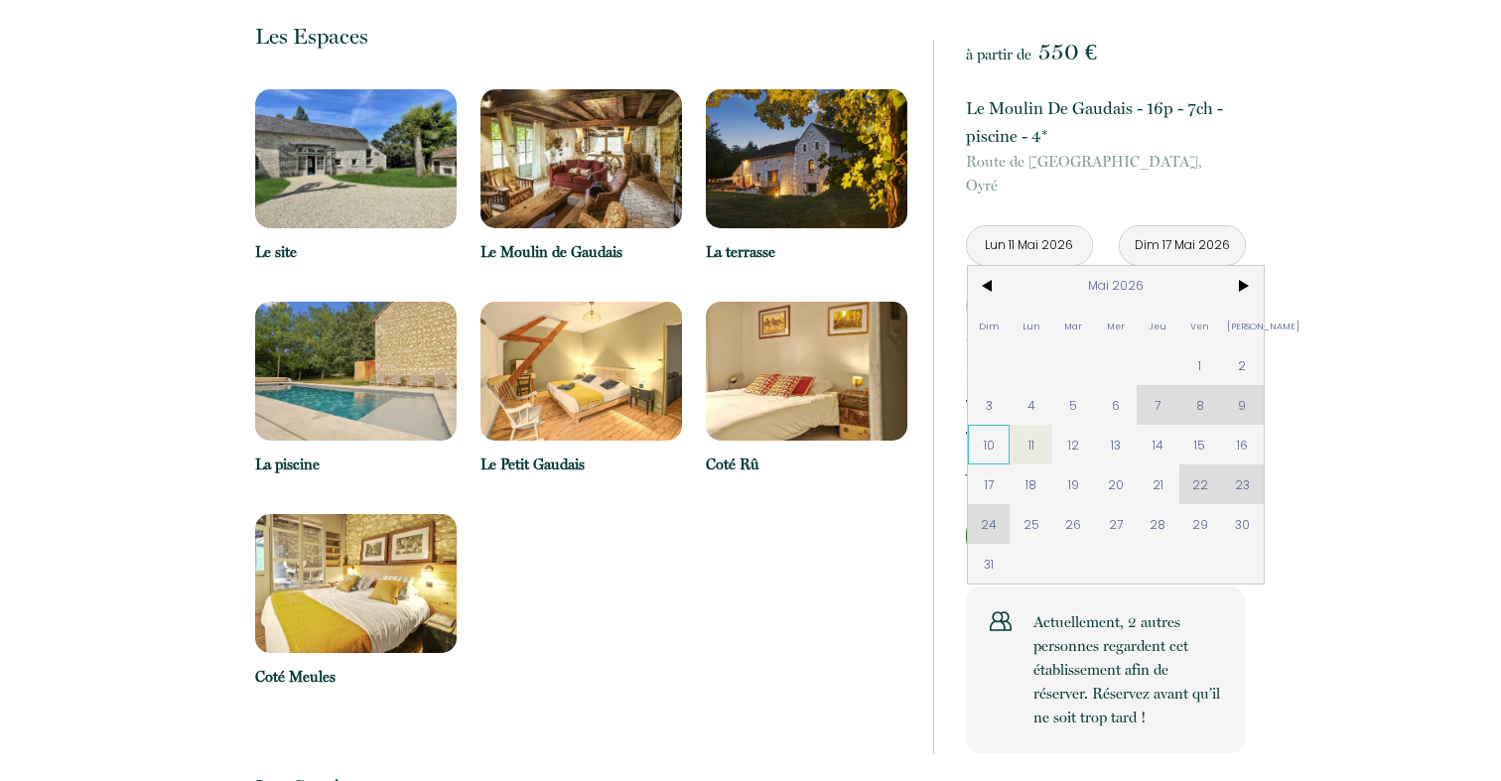
click at [986, 450] on span "10" at bounding box center [989, 445] width 43 height 40
type input "Dim 10 Mai 2026"
